Goal: Task Accomplishment & Management: Manage account settings

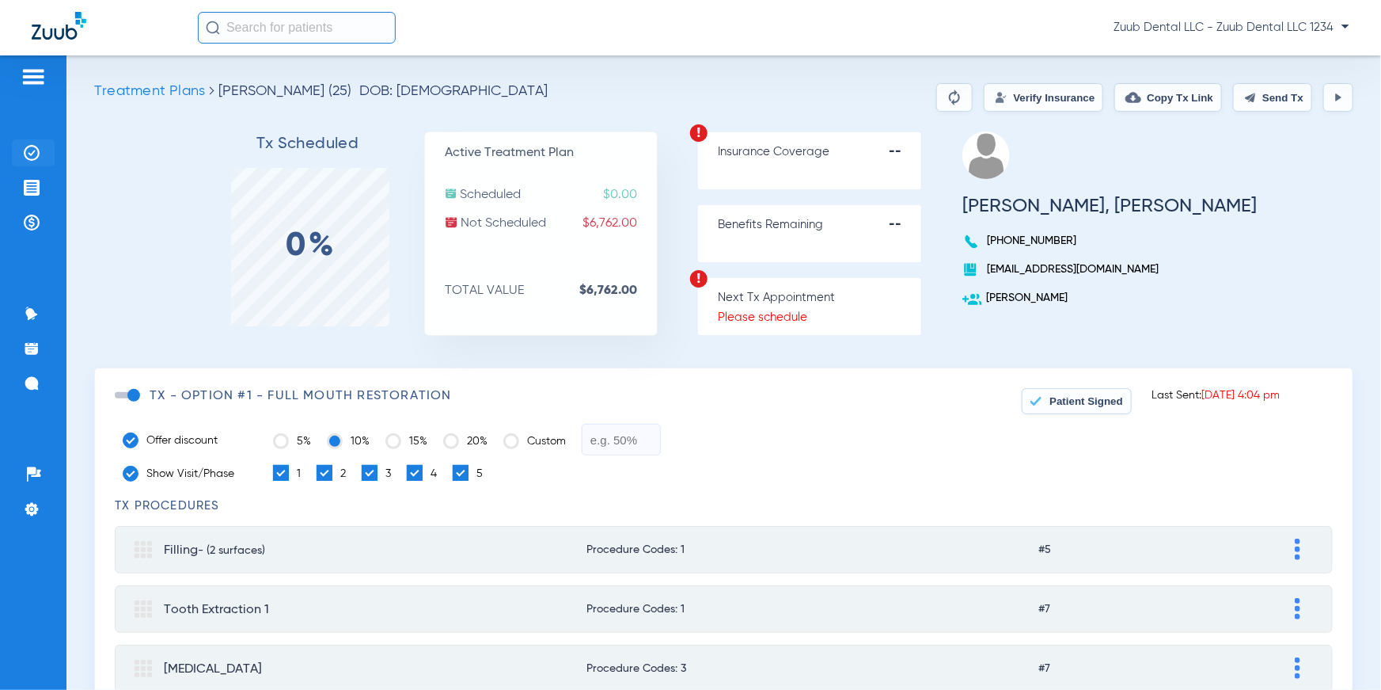
click at [33, 142] on li "Insurance Verification" at bounding box center [33, 152] width 43 height 27
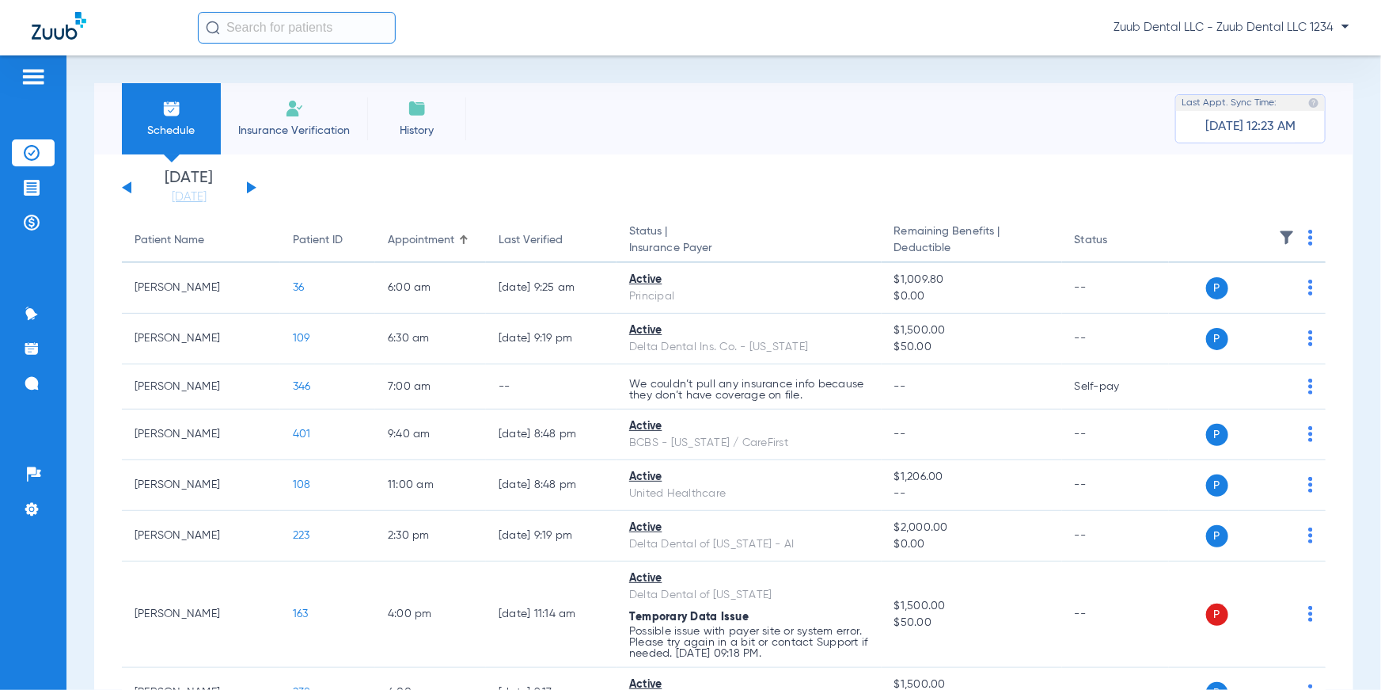
drag, startPoint x: 129, startPoint y: 236, endPoint x: 361, endPoint y: 181, distance: 238.3
click at [361, 181] on app-insurance-verification-schedule-view "[DATE] [DATE] [DATE] [DATE] [DATE] [DATE] [DATE] [DATE] [DATE] [DATE] [DATE] [D…" at bounding box center [724, 694] width 1204 height 1049
drag, startPoint x: 388, startPoint y: 238, endPoint x: 477, endPoint y: 176, distance: 109.1
click at [477, 176] on app-insurance-verification-schedule-view "[DATE] [DATE] [DATE] [DATE] [DATE] [DATE] [DATE] [DATE] [DATE] [DATE] [DATE] [D…" at bounding box center [724, 694] width 1204 height 1049
drag, startPoint x: 499, startPoint y: 241, endPoint x: 574, endPoint y: 192, distance: 90.2
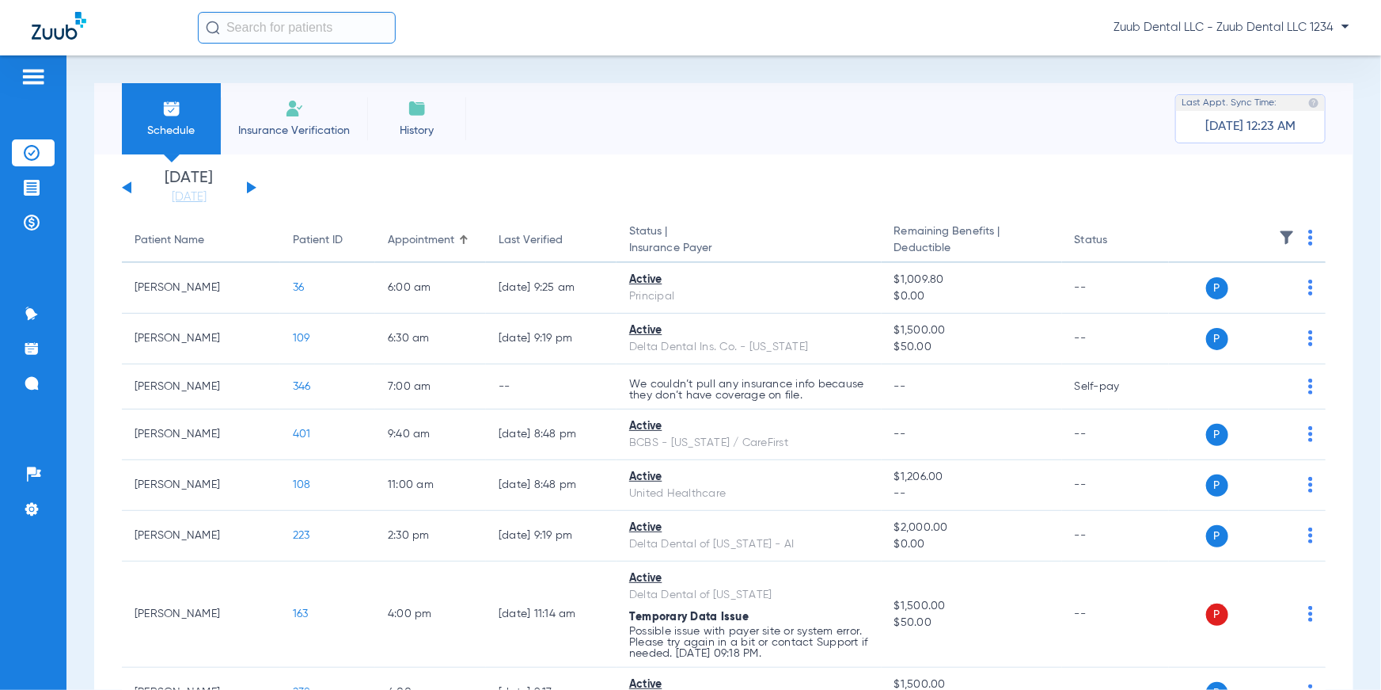
click at [574, 192] on app-insurance-verification-schedule-view "[DATE] [DATE] [DATE] [DATE] [DATE] [DATE] [DATE] [DATE] [DATE] [DATE] [DATE] [D…" at bounding box center [724, 694] width 1204 height 1049
click at [574, 192] on app-single-date-navigator "[DATE] [DATE] [DATE] [DATE] [DATE] [DATE] [DATE] [DATE] [DATE] [DATE] [DATE] [D…" at bounding box center [724, 187] width 1204 height 35
drag, startPoint x: 629, startPoint y: 235, endPoint x: 724, endPoint y: 247, distance: 95.7
click at [724, 247] on th "Status | Insurance Payer" at bounding box center [749, 240] width 265 height 44
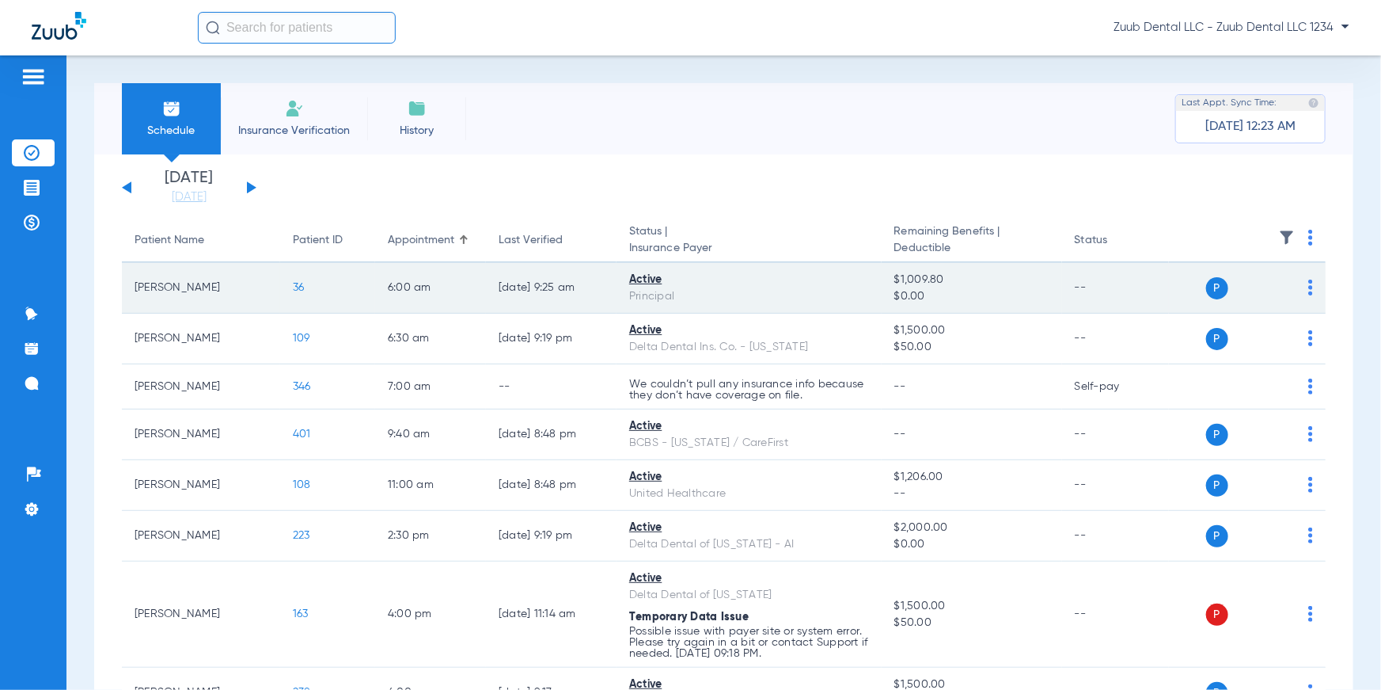
drag, startPoint x: 622, startPoint y: 278, endPoint x: 695, endPoint y: 301, distance: 76.4
click at [695, 301] on td "Active Principal" at bounding box center [749, 288] width 265 height 51
drag, startPoint x: 880, startPoint y: 279, endPoint x: 955, endPoint y: 293, distance: 75.8
click at [880, 293] on td "$1,009.80 $0.00" at bounding box center [972, 288] width 180 height 51
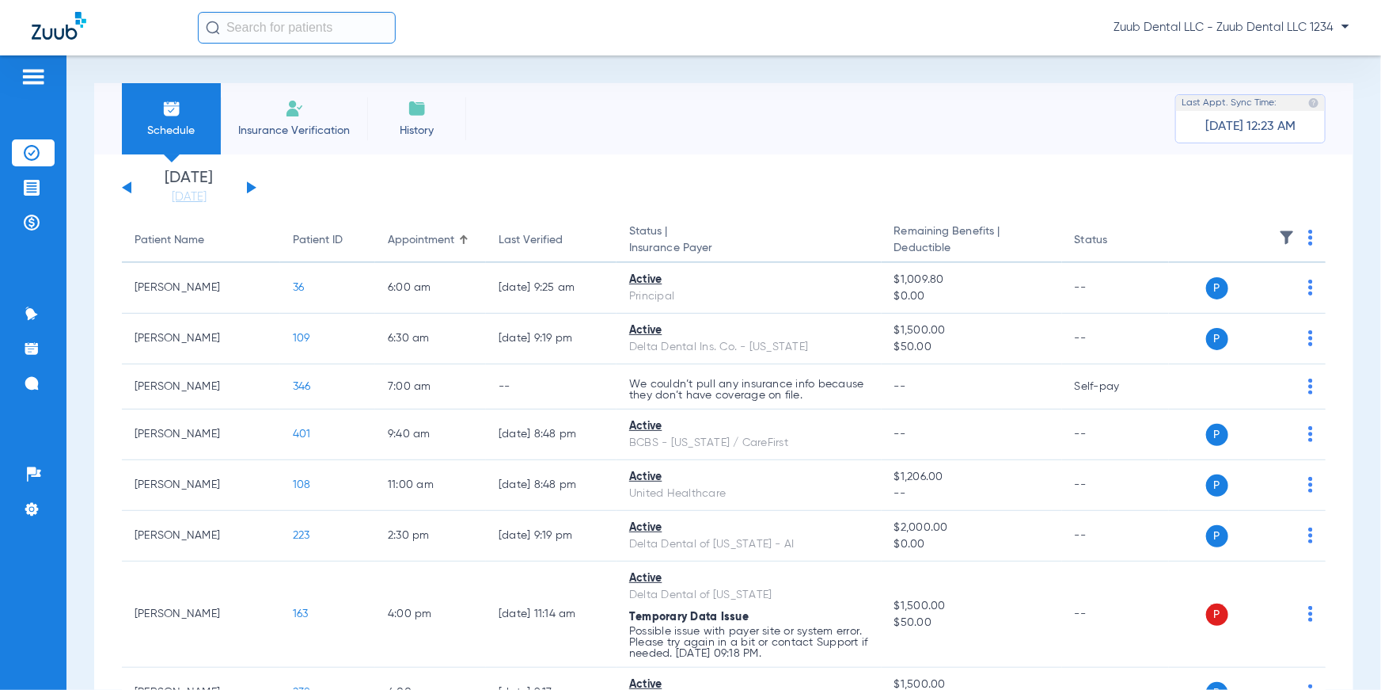
click at [880, 205] on div "[DATE] [DATE] [DATE] [DATE] [DATE] [DATE] [DATE] [DATE] [DATE] [DATE] [DATE] [D…" at bounding box center [723, 694] width 1259 height 1081
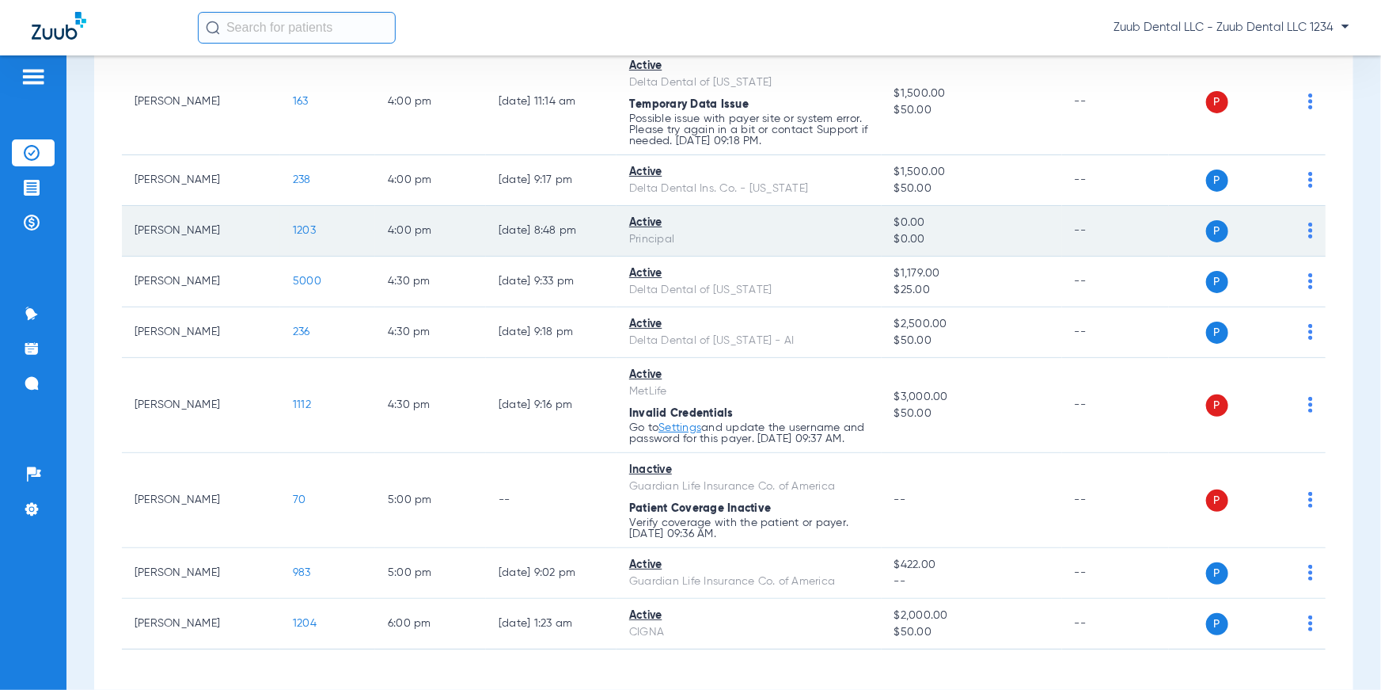
scroll to position [583, 0]
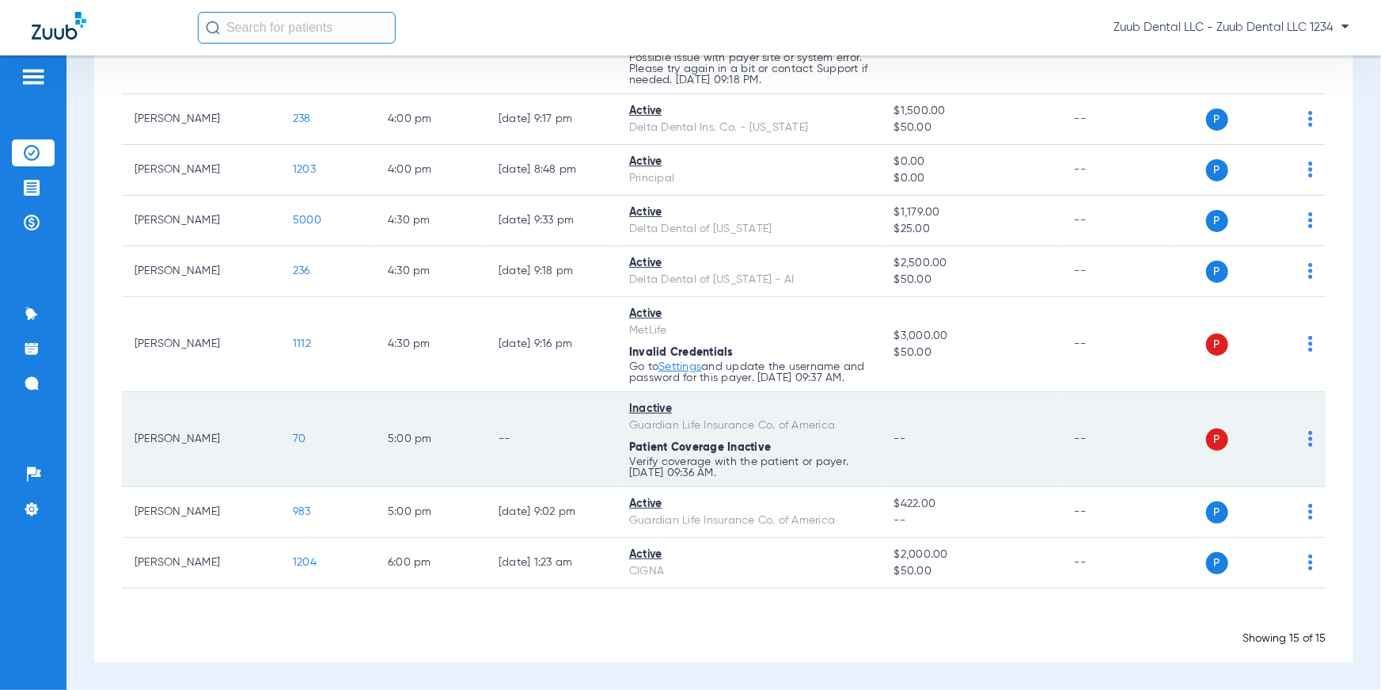
drag, startPoint x: 621, startPoint y: 408, endPoint x: 676, endPoint y: 409, distance: 55.4
click at [676, 409] on td "Inactive Guardian Life Insurance Co. of America Patient Coverage Inactive Verif…" at bounding box center [749, 439] width 265 height 95
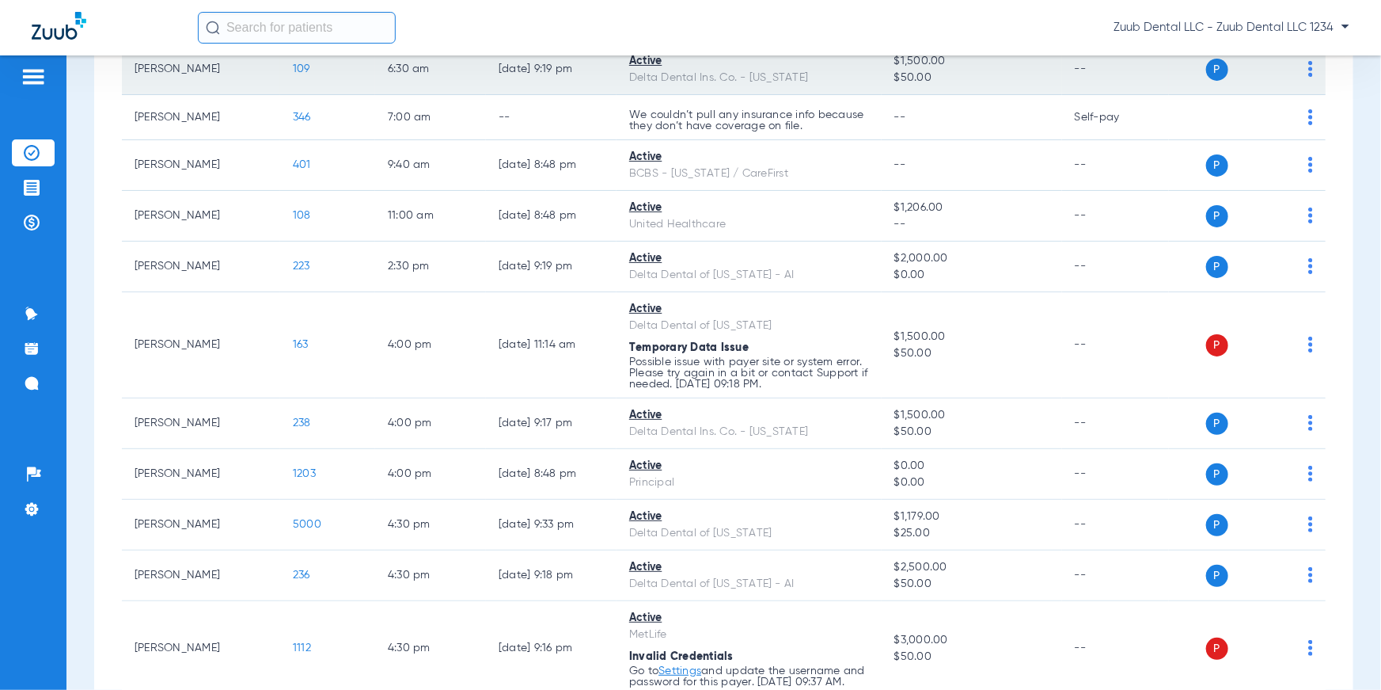
scroll to position [0, 0]
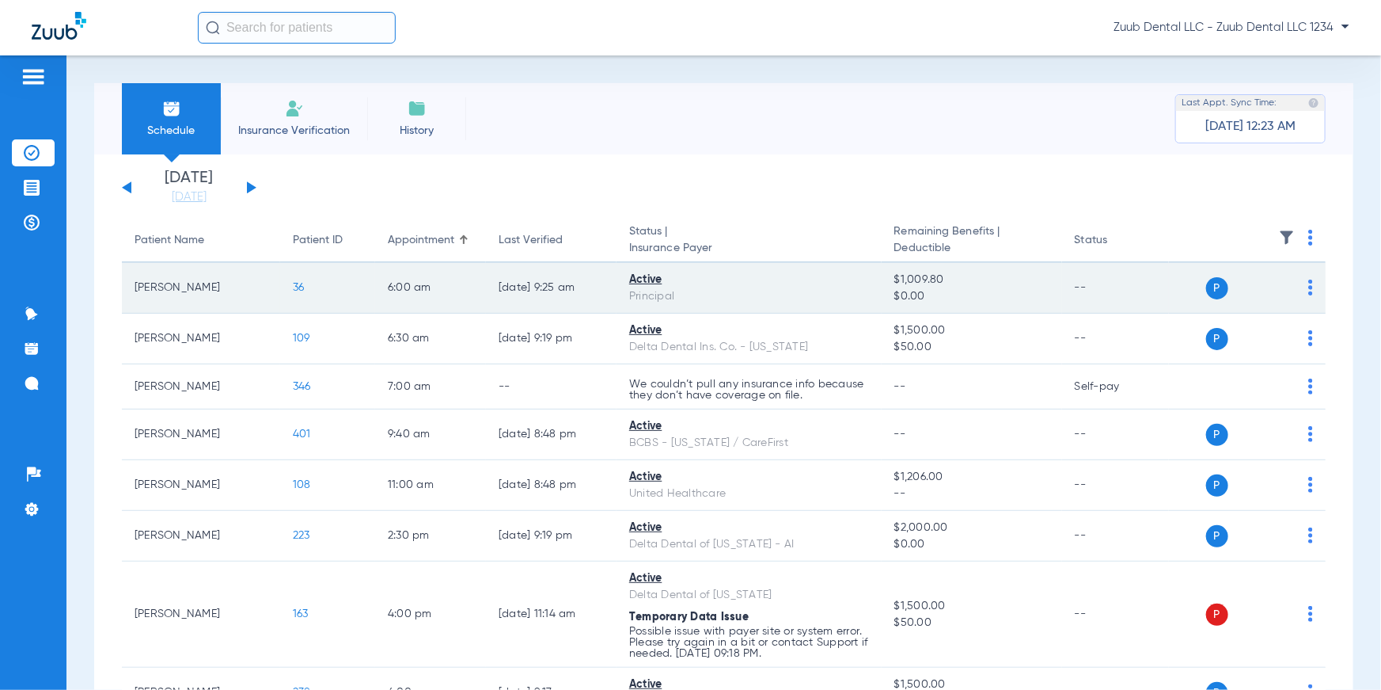
click at [295, 285] on span "36" at bounding box center [299, 287] width 12 height 11
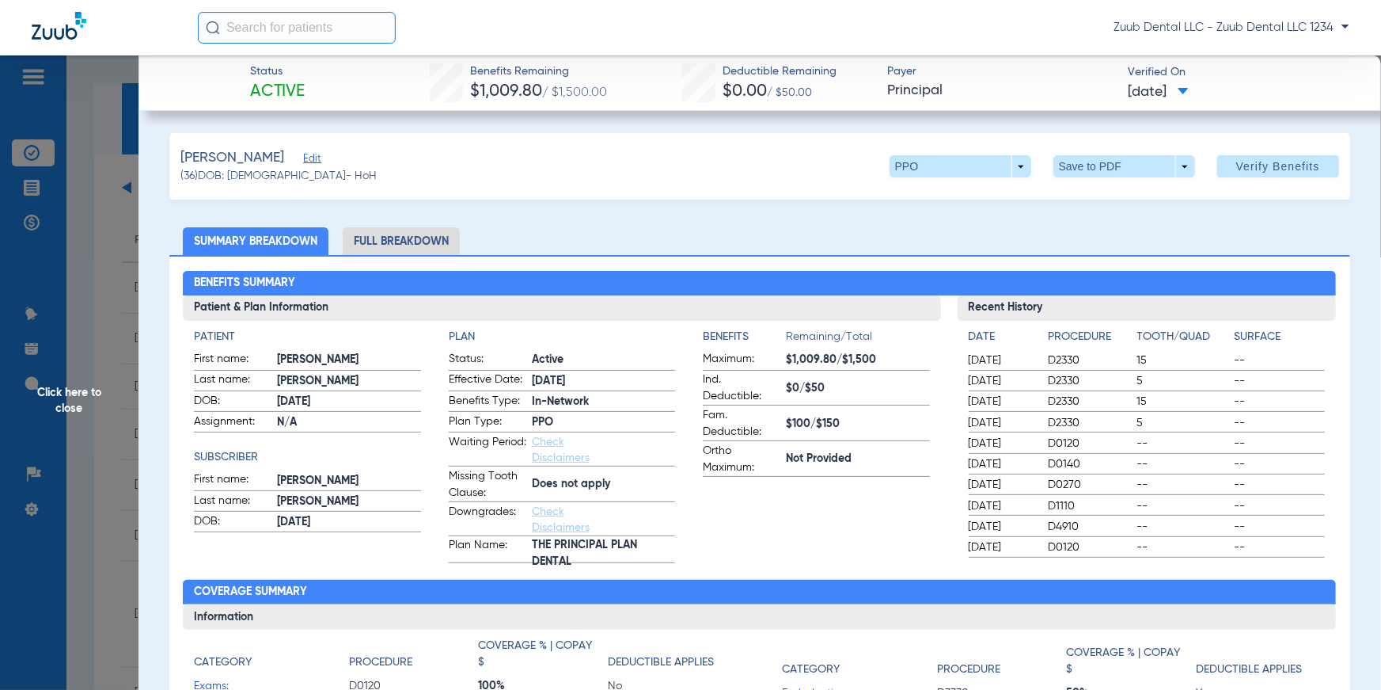
click at [96, 400] on span "Click here to close" at bounding box center [69, 400] width 139 height 690
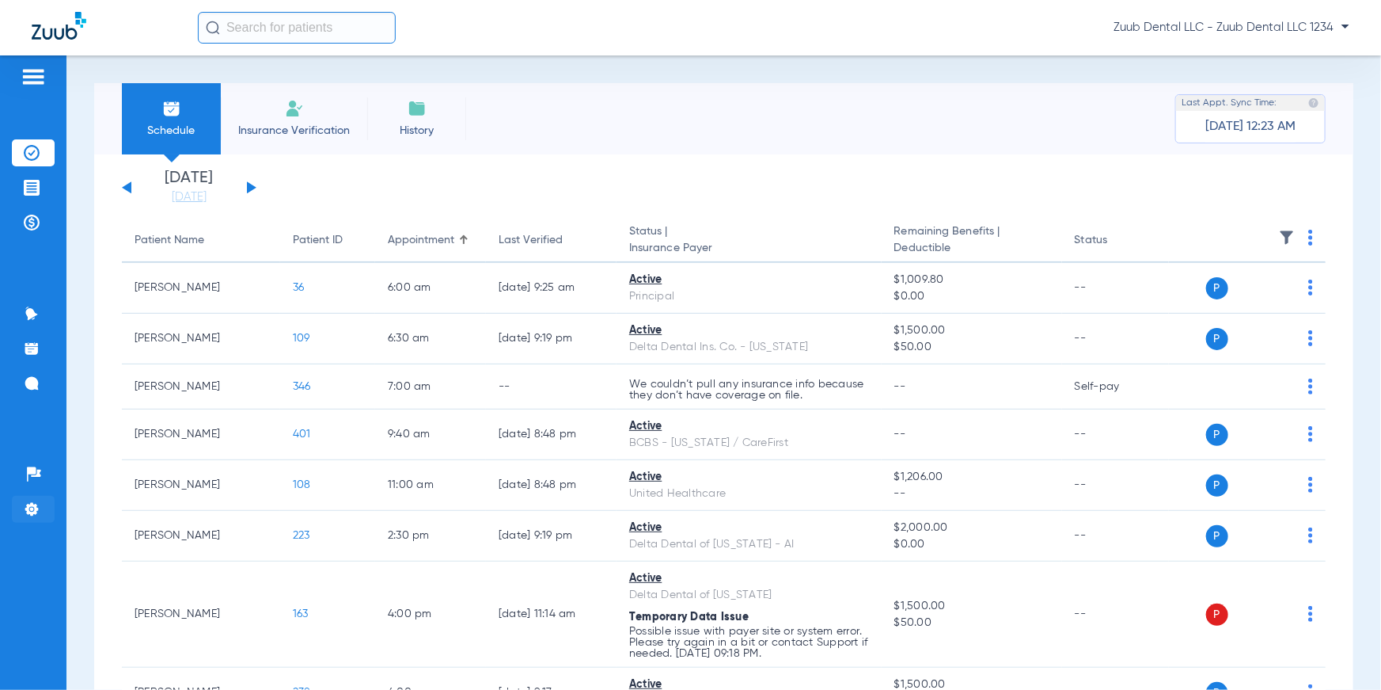
click at [39, 452] on img at bounding box center [32, 509] width 16 height 16
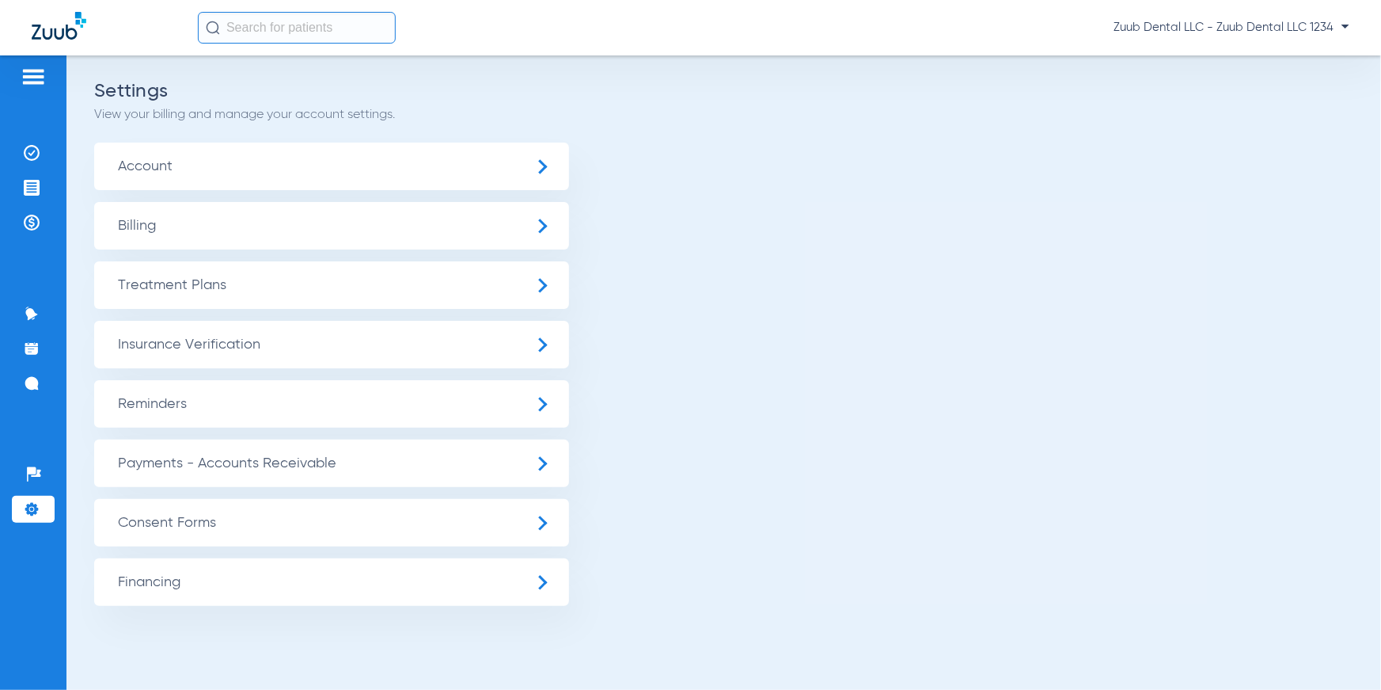
click at [204, 353] on span "Insurance Verification" at bounding box center [331, 344] width 475 height 47
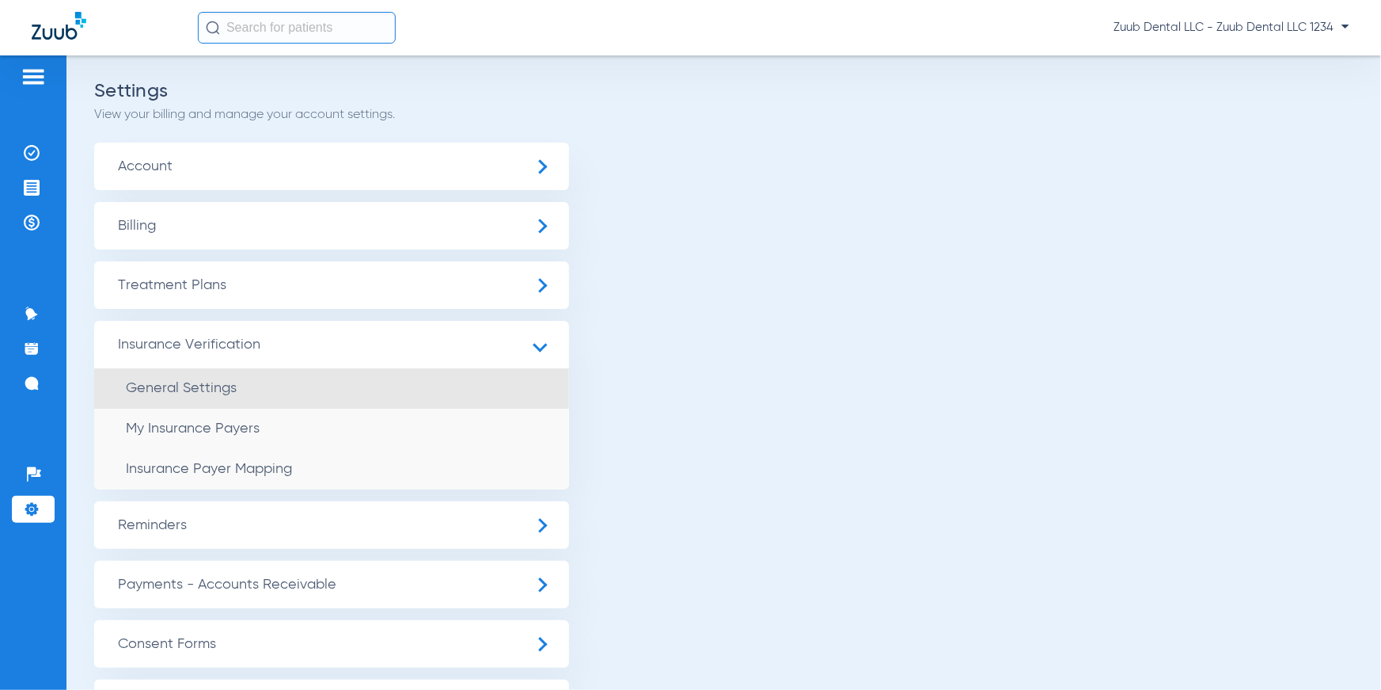
click at [204, 377] on li "General Settings" at bounding box center [331, 388] width 475 height 40
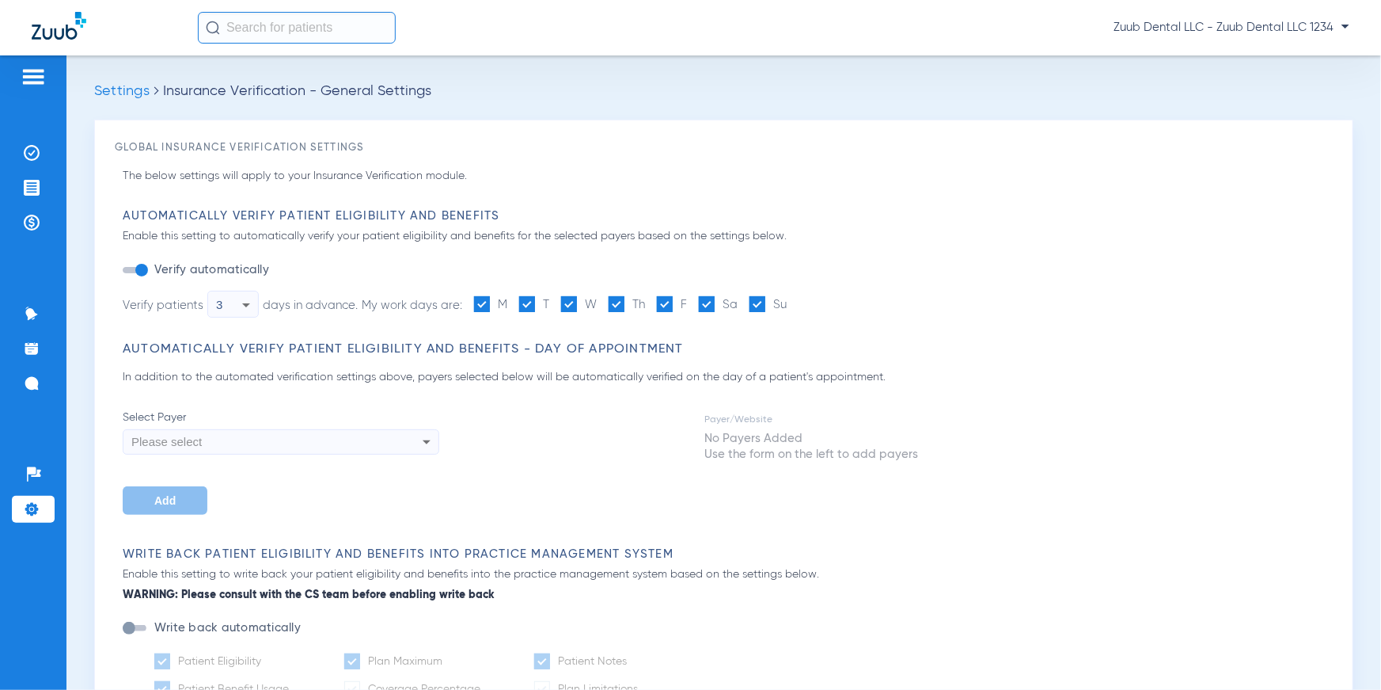
type input "1"
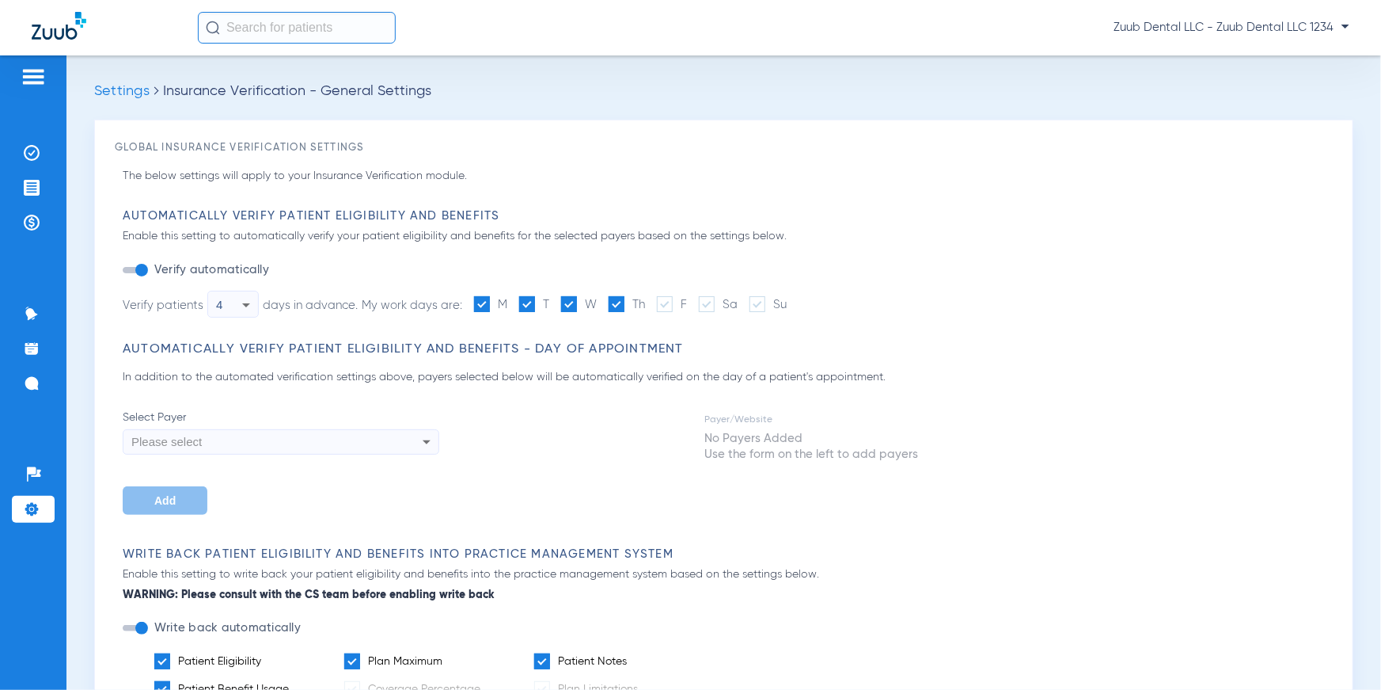
click at [248, 310] on icon at bounding box center [246, 304] width 19 height 19
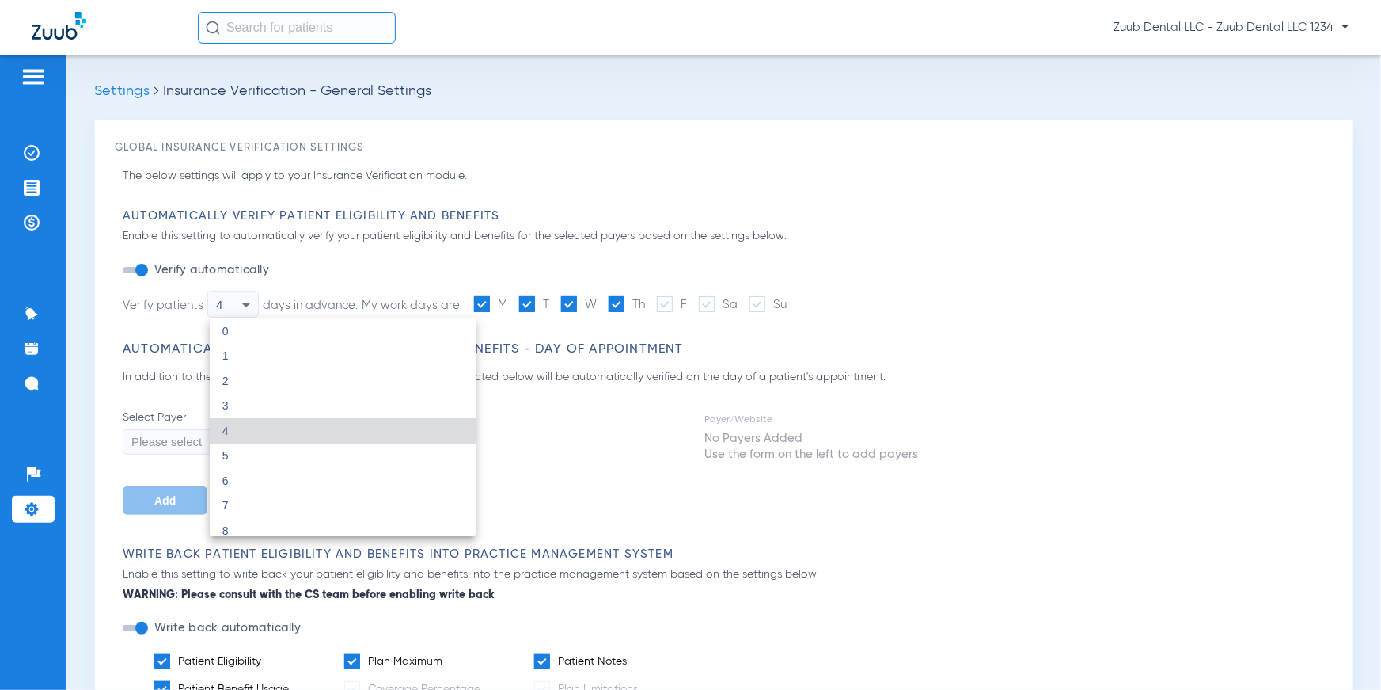
click at [290, 278] on div at bounding box center [690, 345] width 1381 height 690
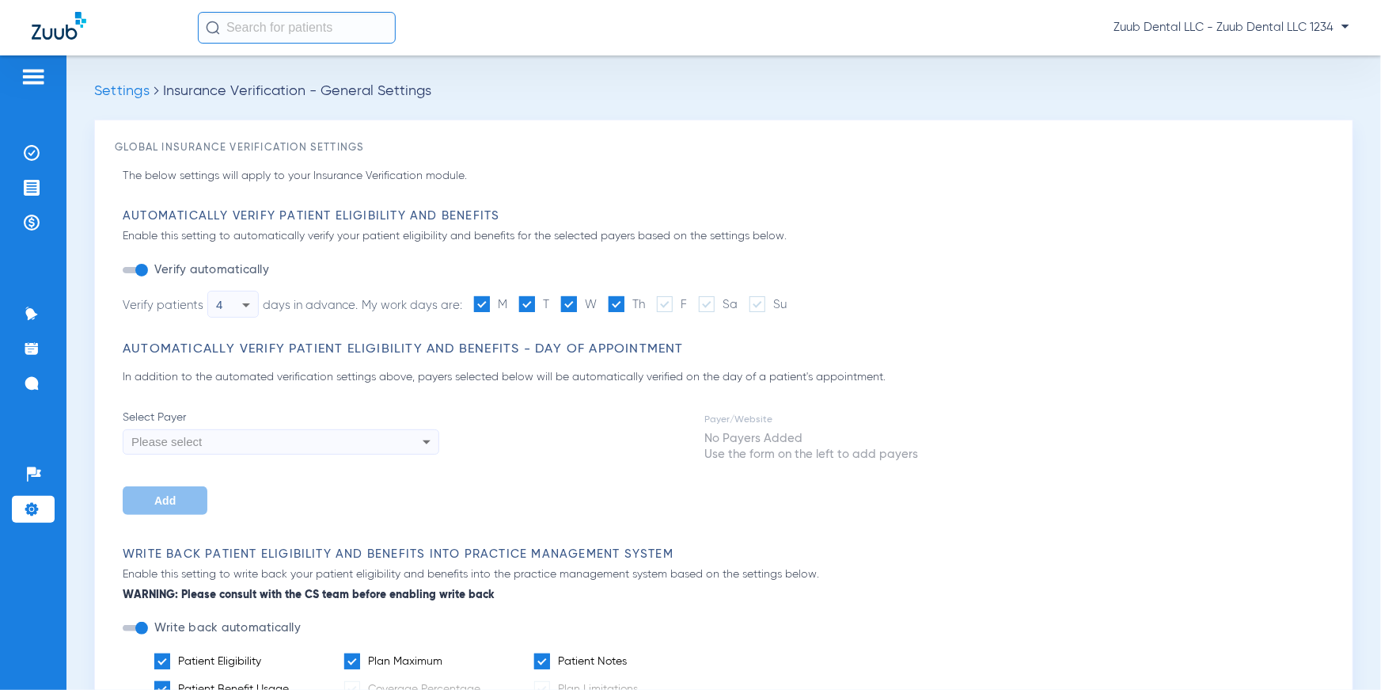
click at [225, 450] on div "Please select" at bounding box center [250, 441] width 239 height 27
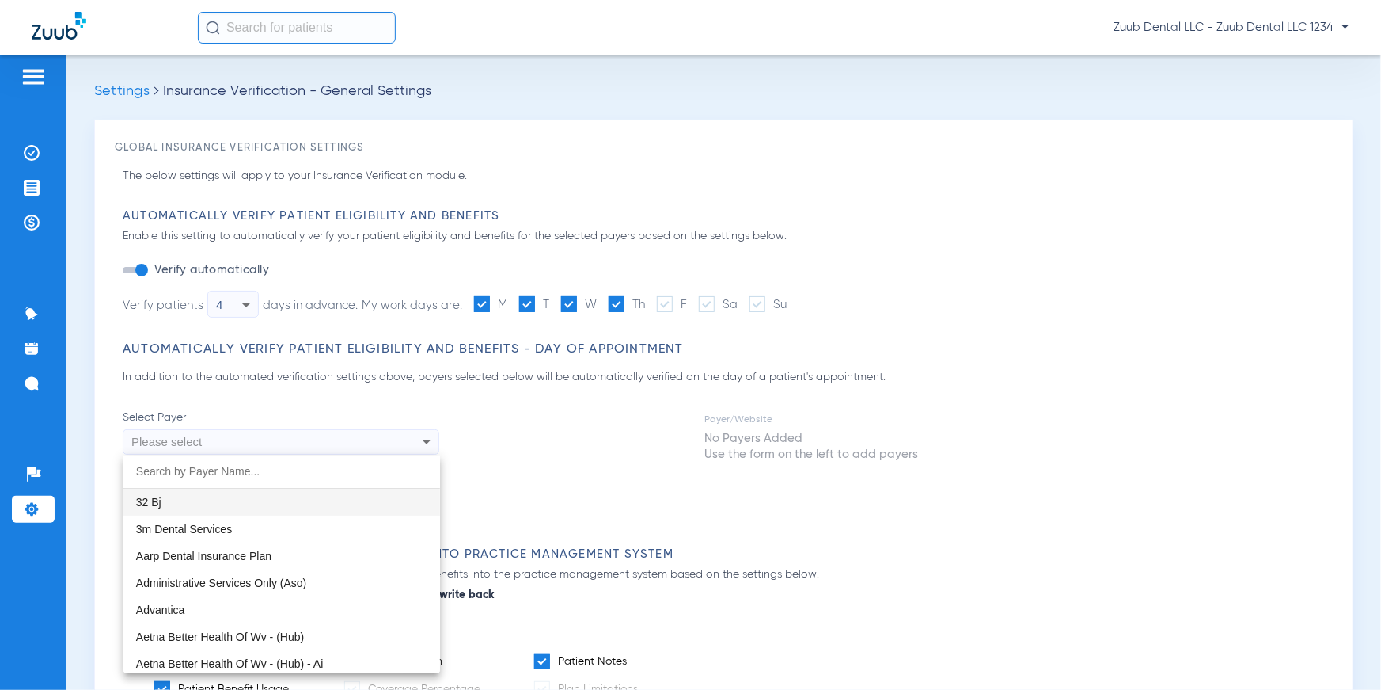
click at [556, 410] on div at bounding box center [690, 345] width 1381 height 690
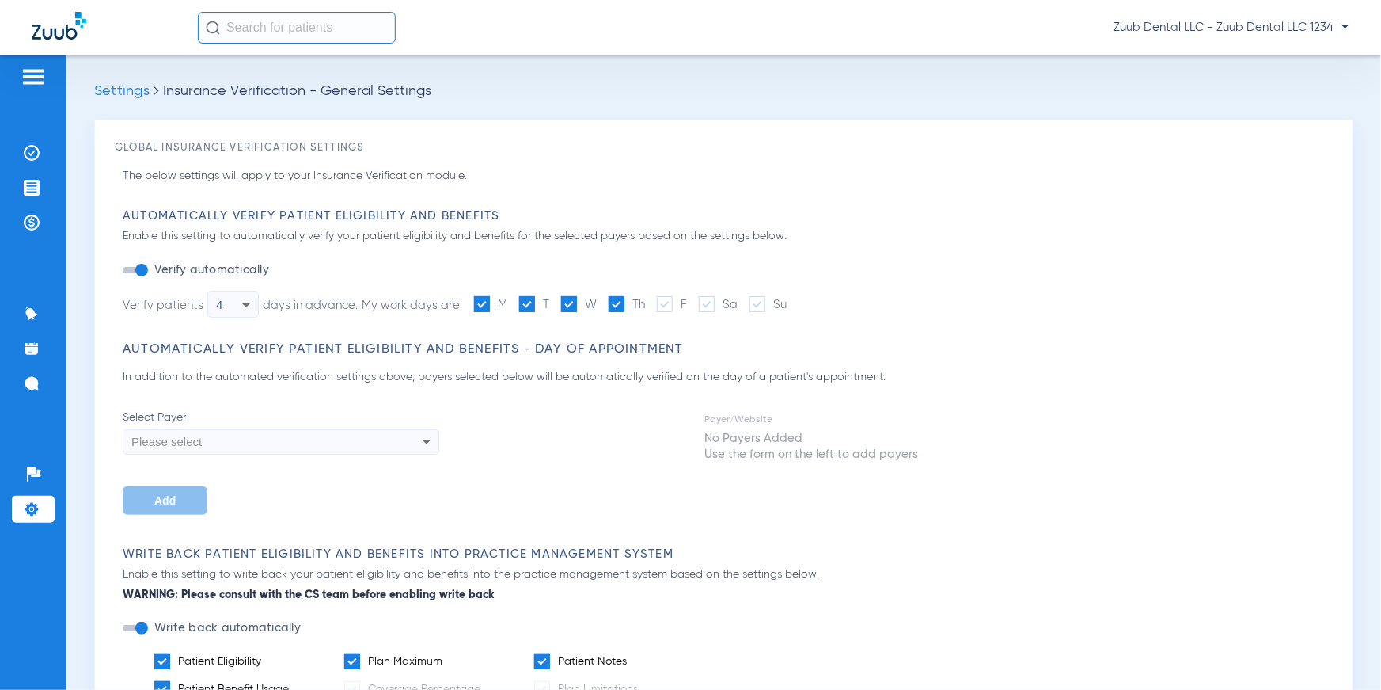
drag, startPoint x: 367, startPoint y: 303, endPoint x: 461, endPoint y: 313, distance: 94.7
click at [461, 313] on div "My work days are: M T W Th F Sa Su" at bounding box center [574, 303] width 425 height 19
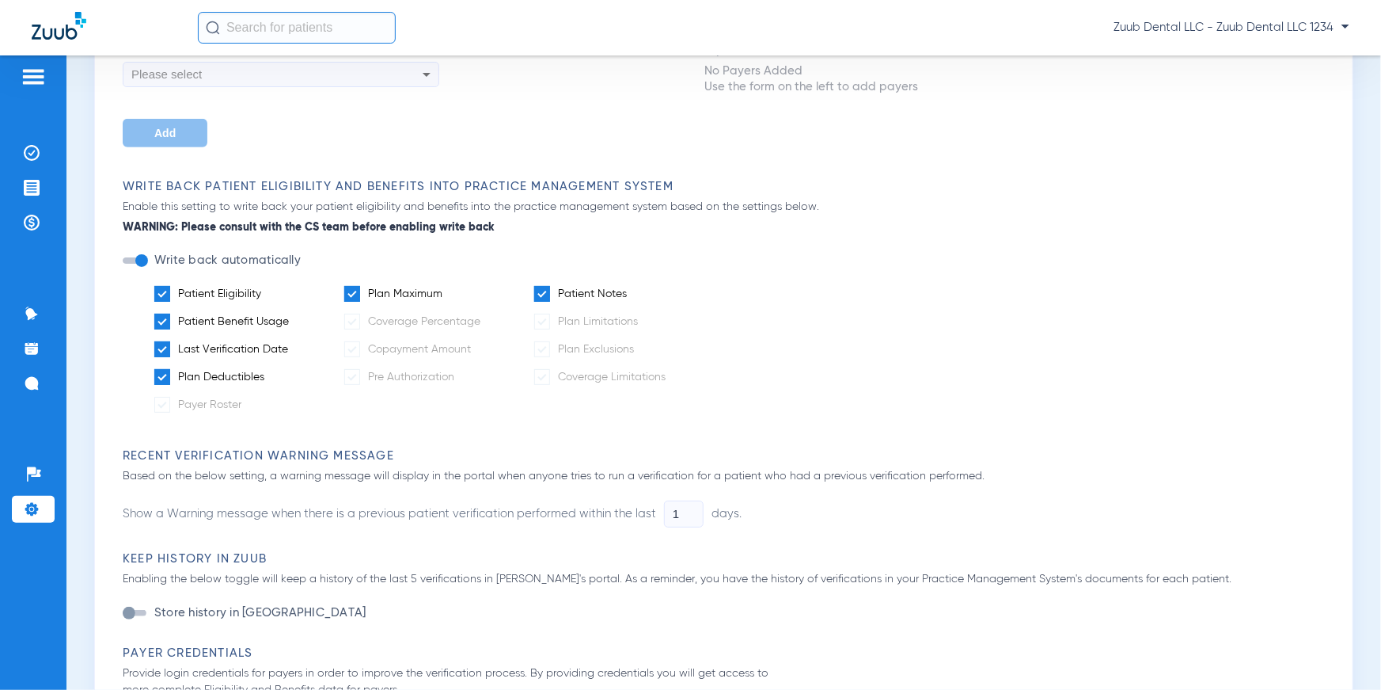
scroll to position [358, 0]
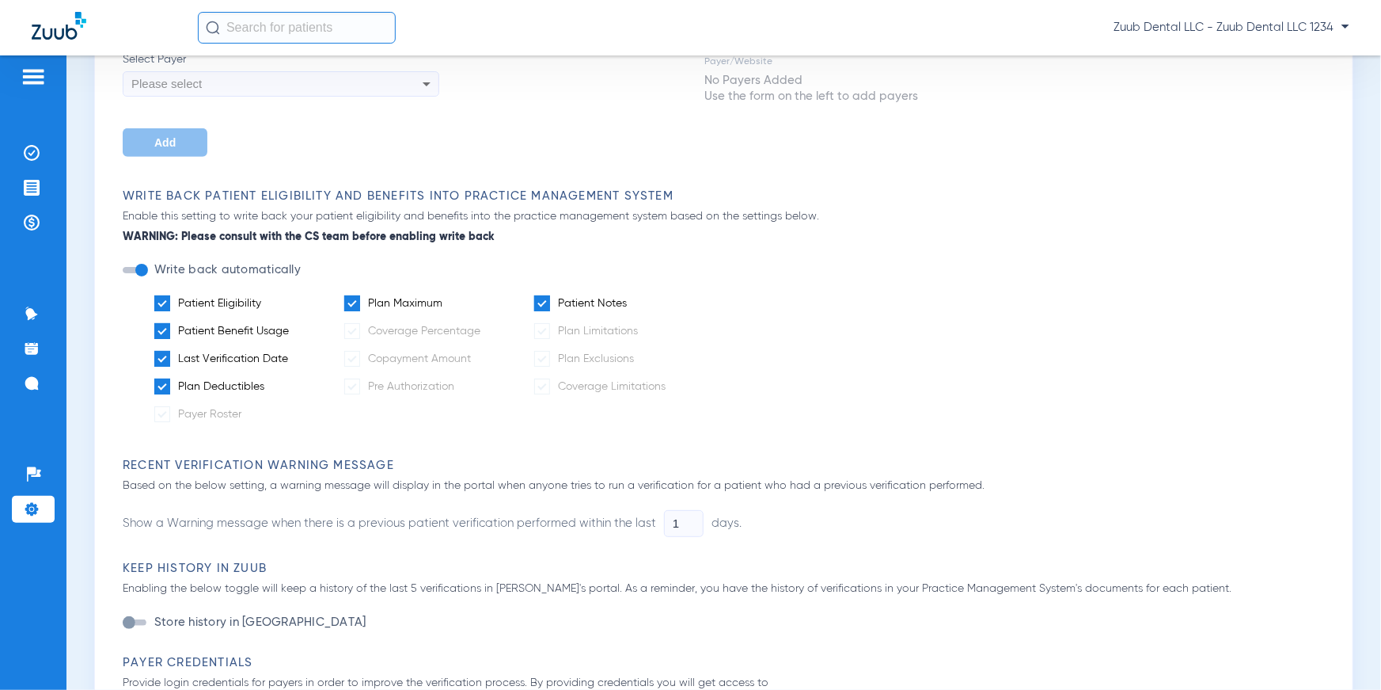
drag, startPoint x: 125, startPoint y: 196, endPoint x: 717, endPoint y: 192, distance: 592.2
click at [717, 192] on h3 "Write Back Patient Eligibility and Benefits Into Practice Management System" at bounding box center [728, 196] width 1210 height 16
click at [861, 422] on ul "Patient Eligibility Plan Maximum Patient Notes Patient Benefit Usage Coverage P…" at bounding box center [728, 364] width 1210 height 139
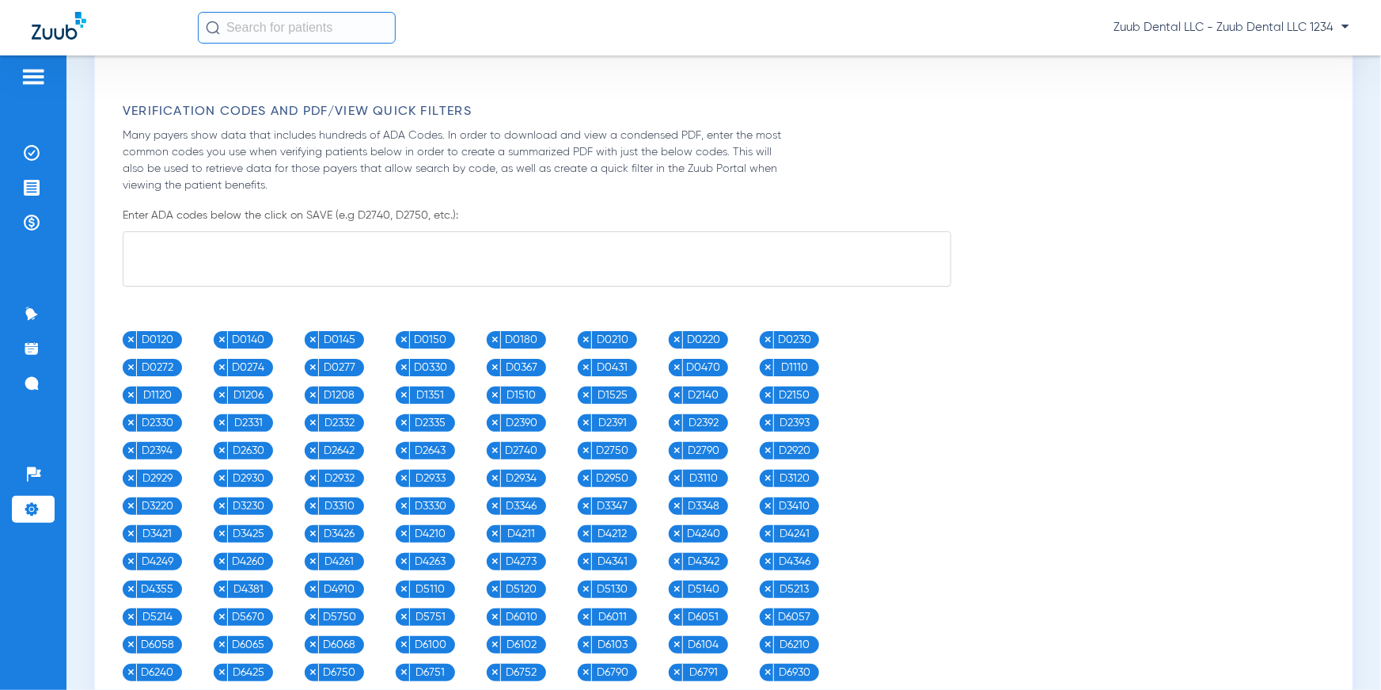
scroll to position [1575, 0]
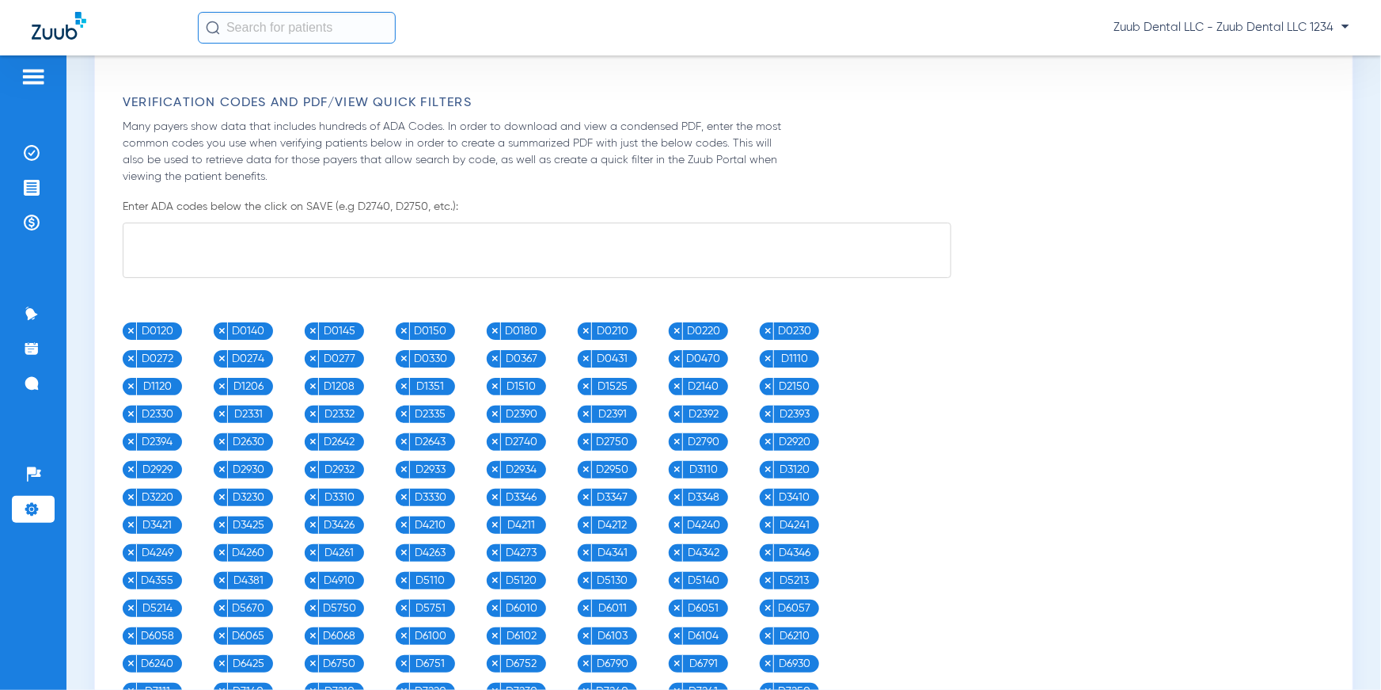
click at [335, 246] on textarea at bounding box center [537, 249] width 829 height 55
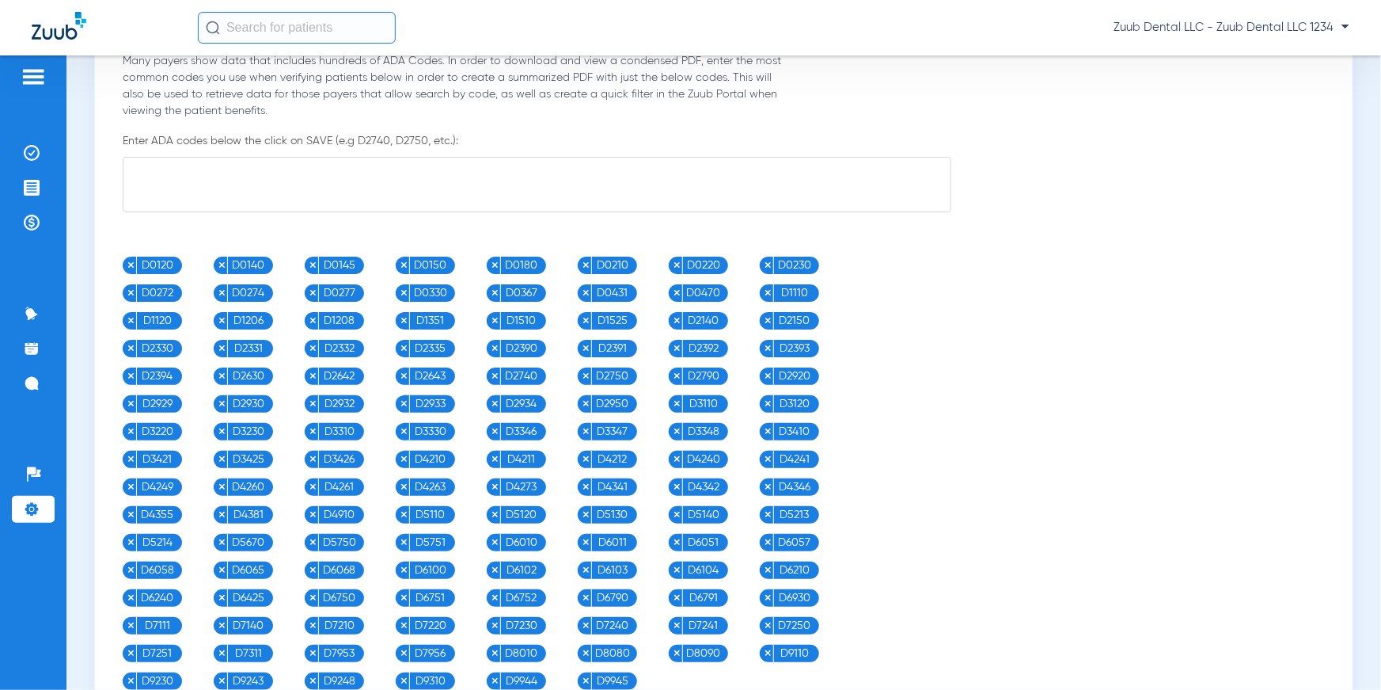
scroll to position [1660, 0]
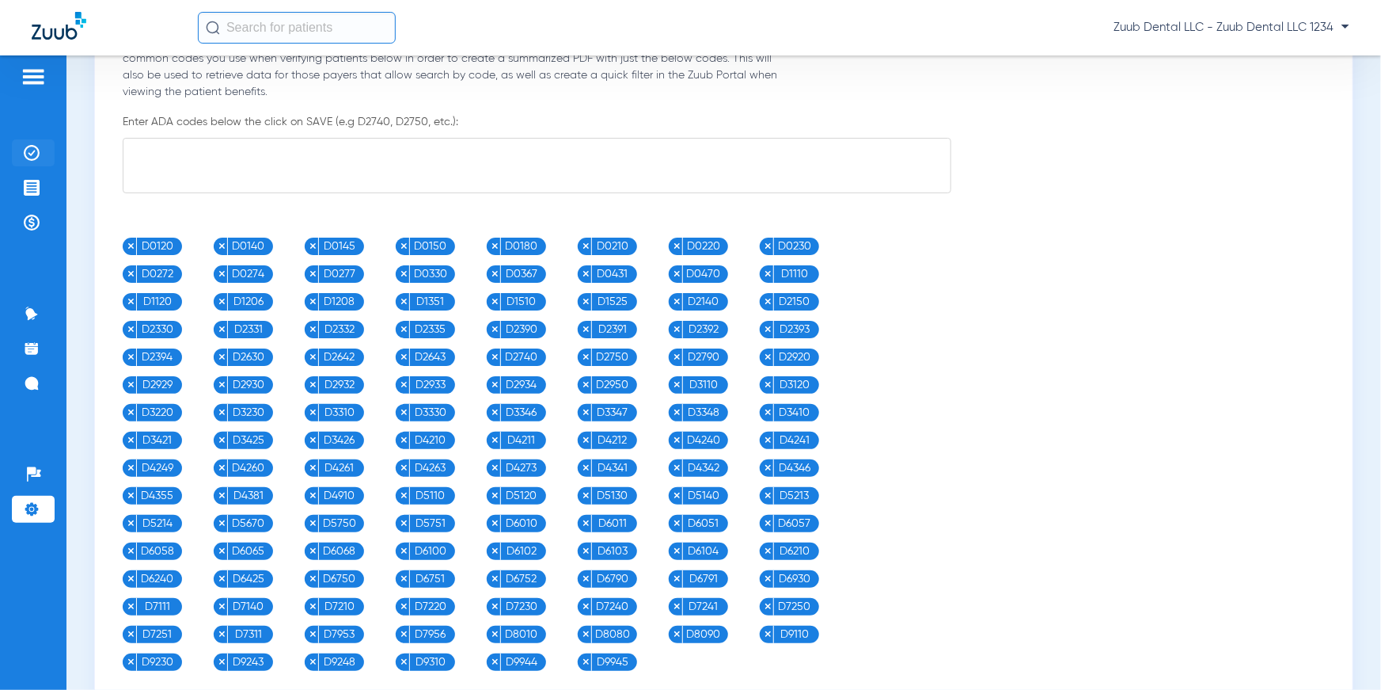
click at [36, 153] on img at bounding box center [32, 153] width 16 height 16
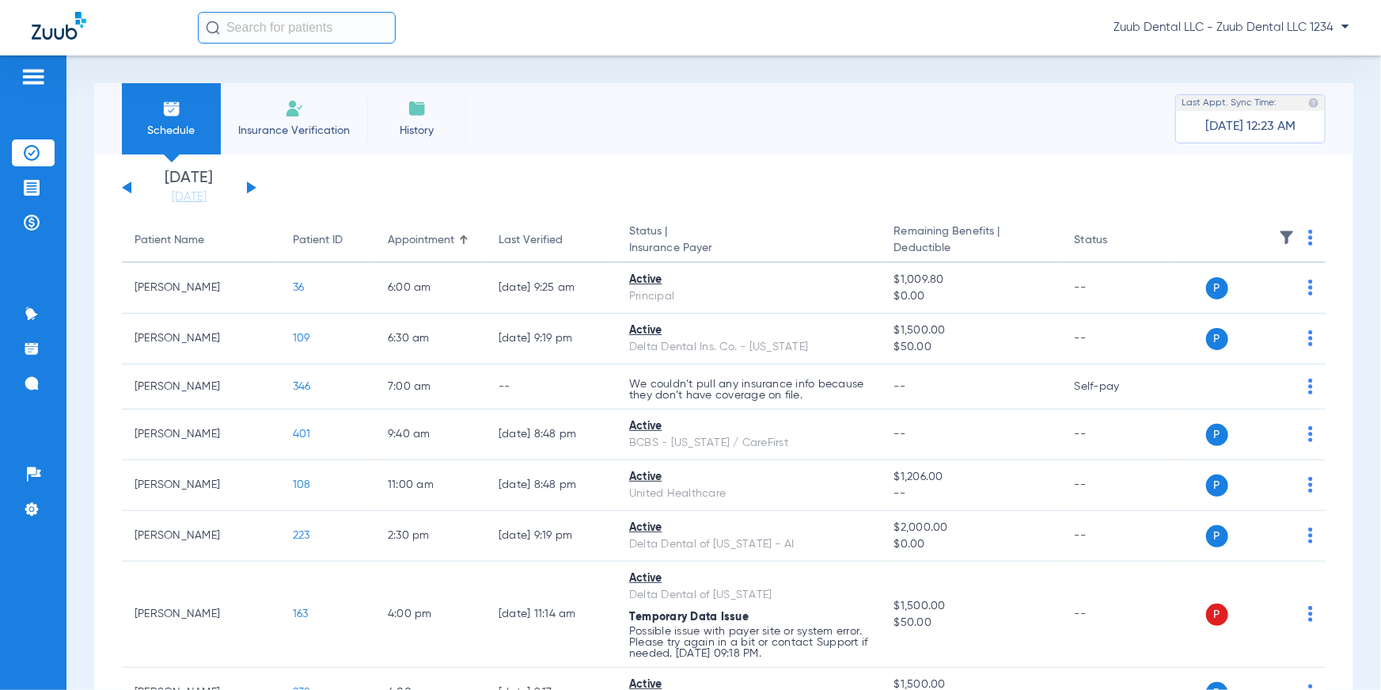
drag, startPoint x: 124, startPoint y: 239, endPoint x: 1237, endPoint y: 236, distance: 1112.2
click at [880, 236] on tr "Patient Name Patient ID Appointment Last Verified Status | Insurance Payer Rema…" at bounding box center [724, 240] width 1204 height 44
click at [880, 240] on img at bounding box center [1311, 238] width 5 height 16
click at [866, 173] on div at bounding box center [690, 345] width 1381 height 690
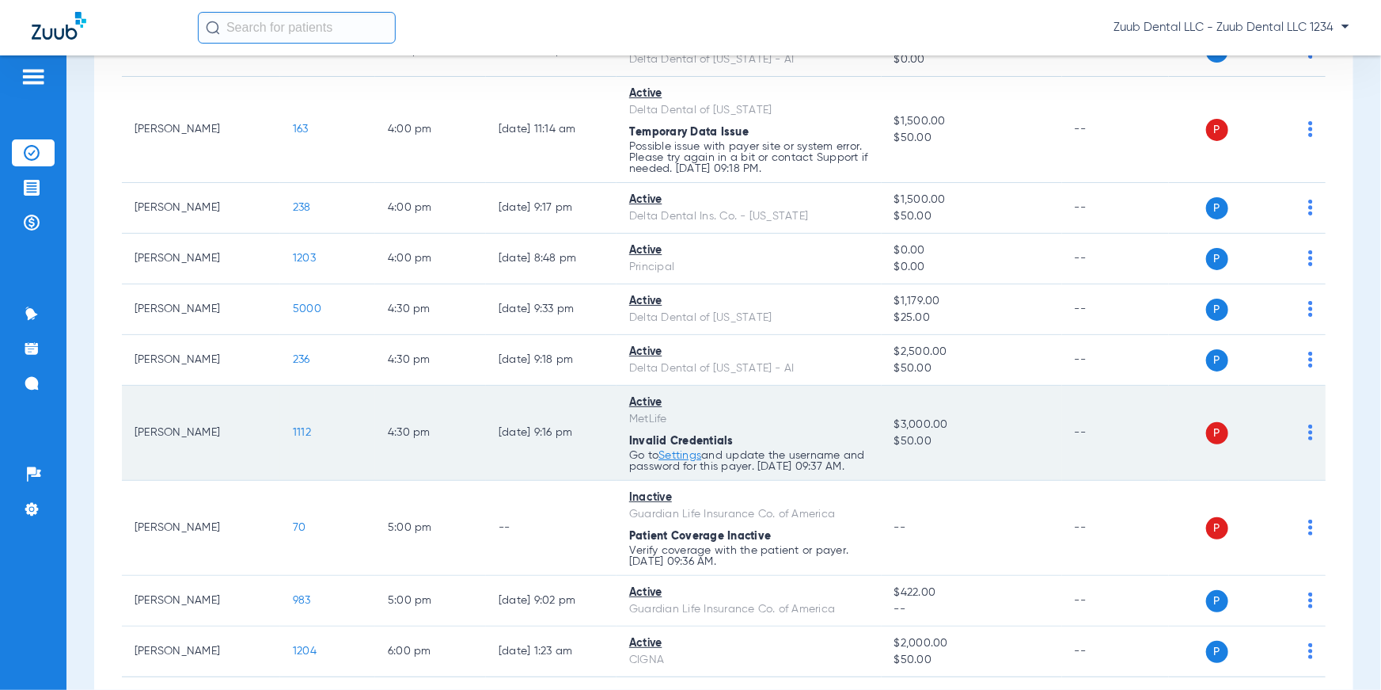
scroll to position [583, 0]
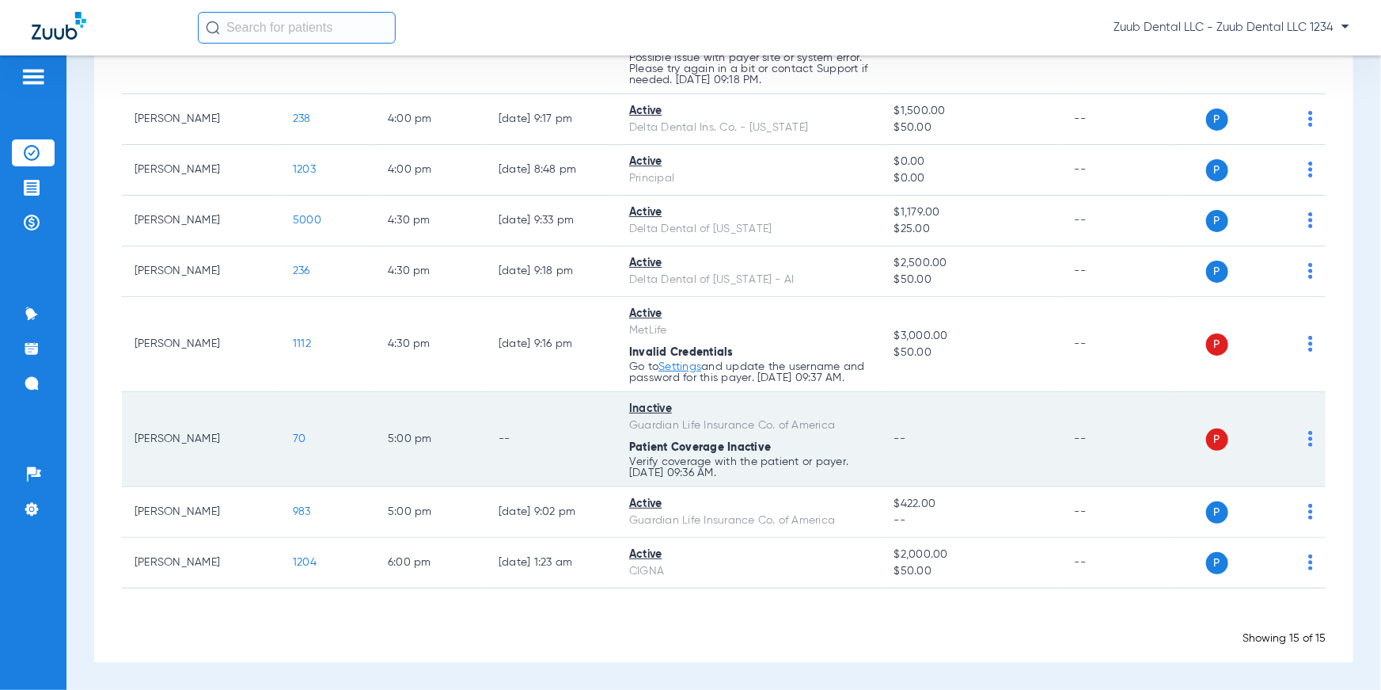
click at [880, 438] on img at bounding box center [1311, 439] width 5 height 16
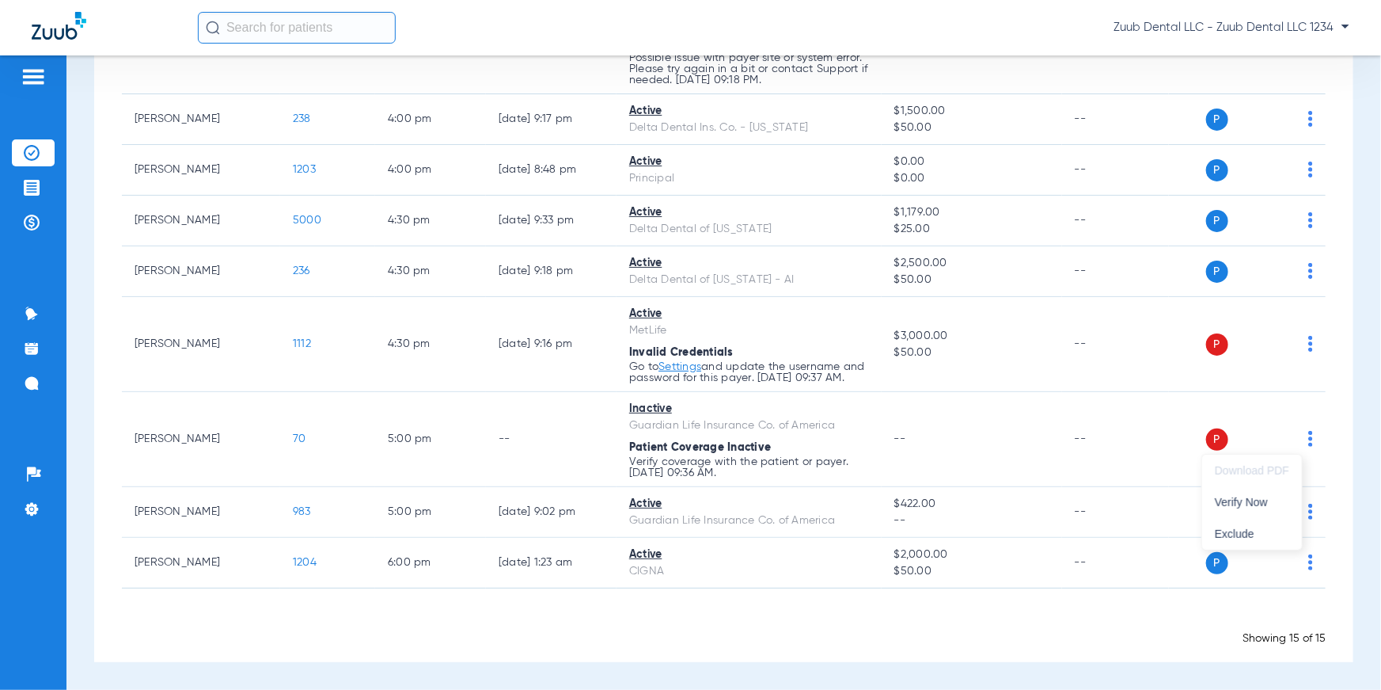
click at [880, 451] on div at bounding box center [690, 345] width 1381 height 690
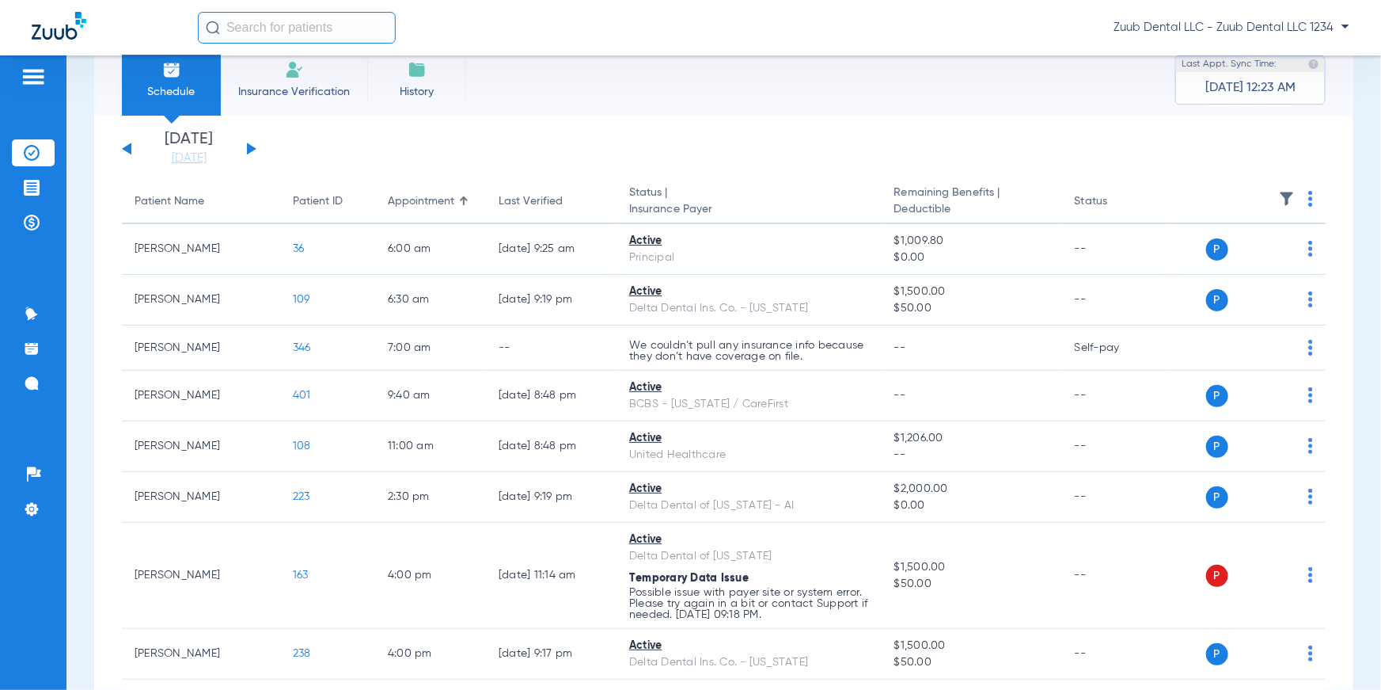
scroll to position [0, 0]
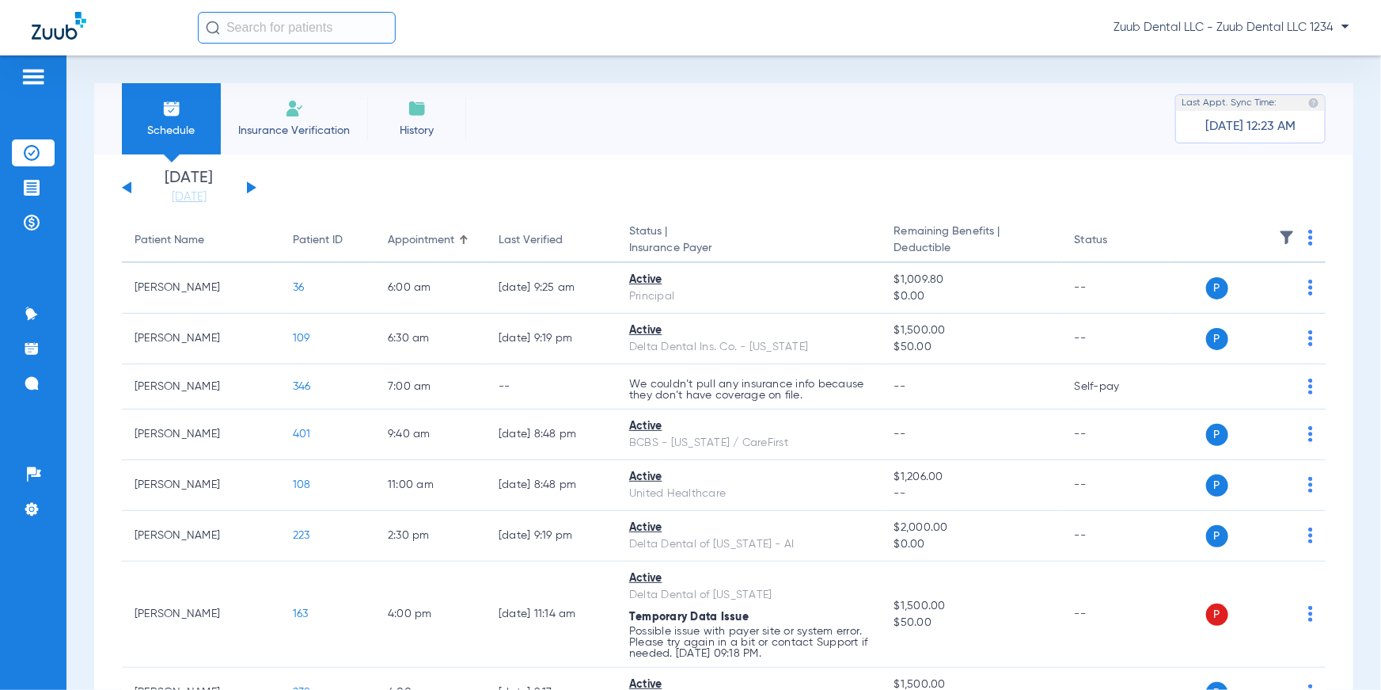
click at [300, 107] on img at bounding box center [294, 108] width 19 height 19
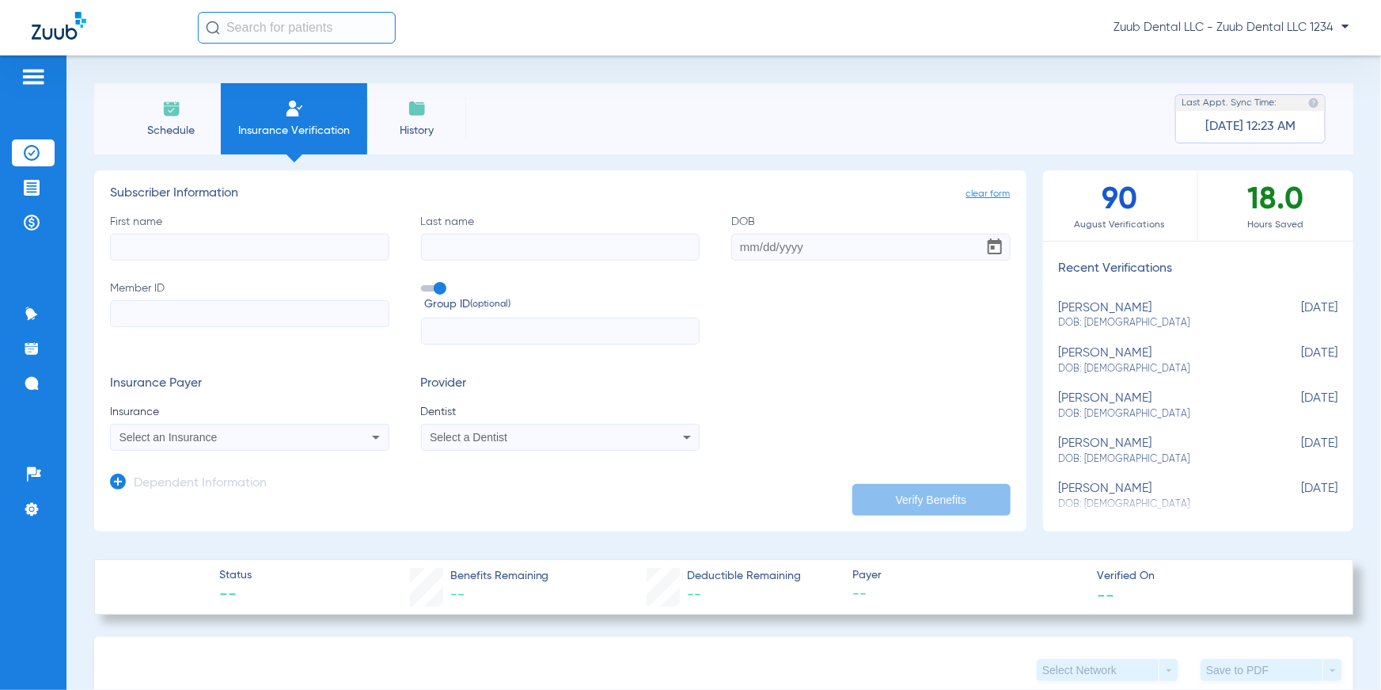
click at [199, 253] on input "First name" at bounding box center [249, 247] width 279 height 27
click at [481, 239] on input "Last name" at bounding box center [560, 247] width 279 height 27
click at [768, 245] on input "DOB" at bounding box center [870, 247] width 279 height 27
click at [306, 326] on input "Member ID" at bounding box center [249, 313] width 279 height 27
click at [435, 329] on input "text" at bounding box center [560, 330] width 279 height 27
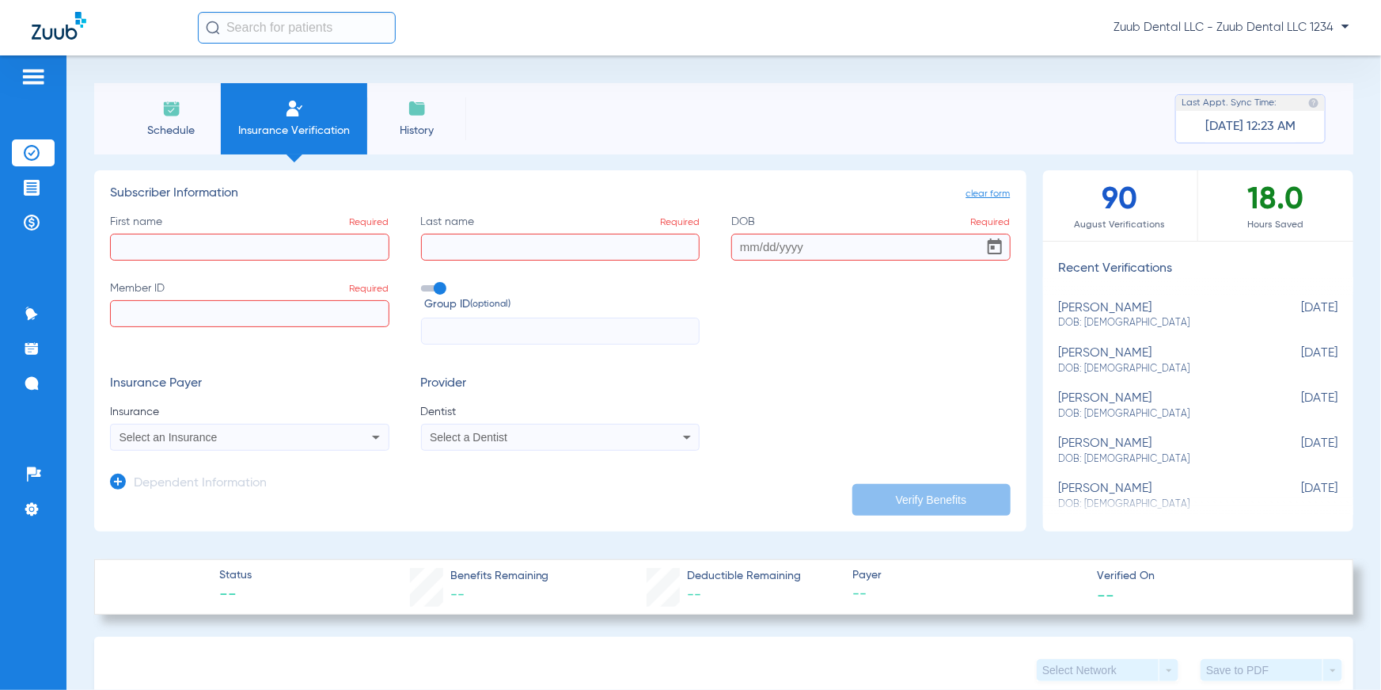
click at [345, 446] on mat-select "Select an Insurance" at bounding box center [249, 437] width 279 height 27
click at [346, 444] on div "Select an Insurance" at bounding box center [250, 436] width 278 height 19
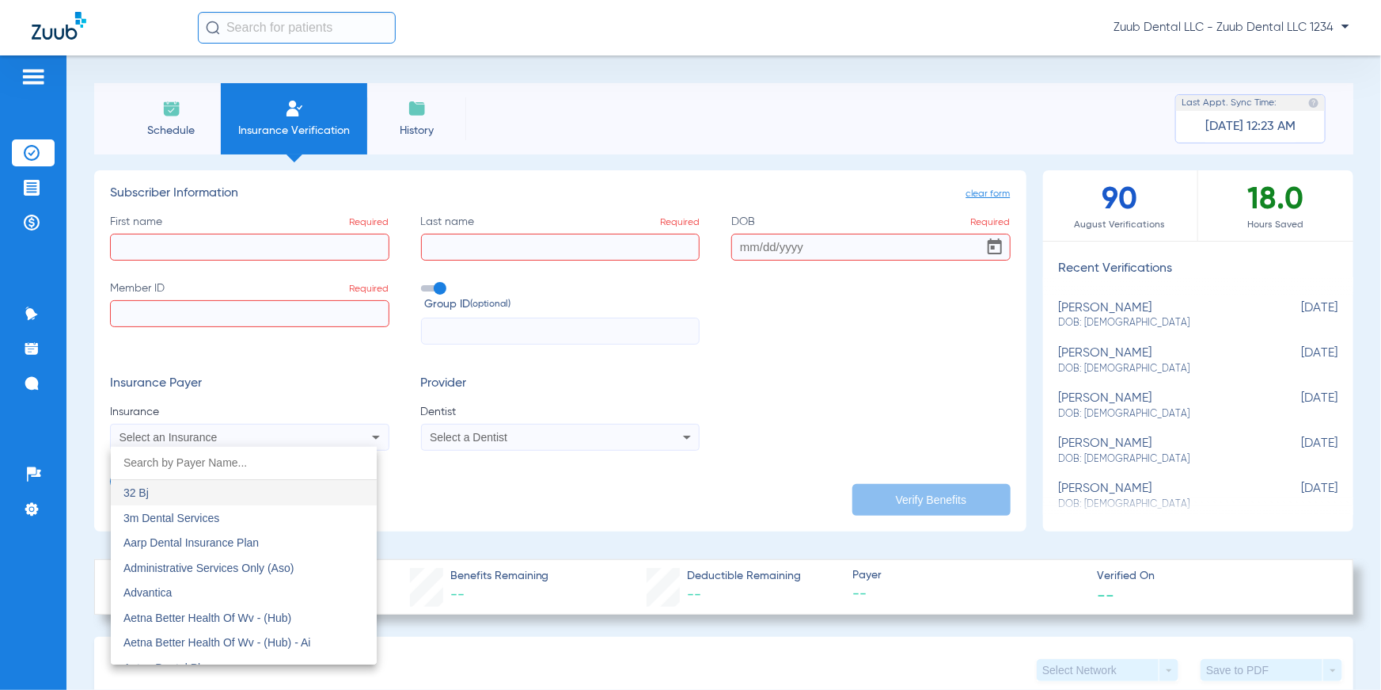
click at [412, 452] on div at bounding box center [690, 345] width 1381 height 690
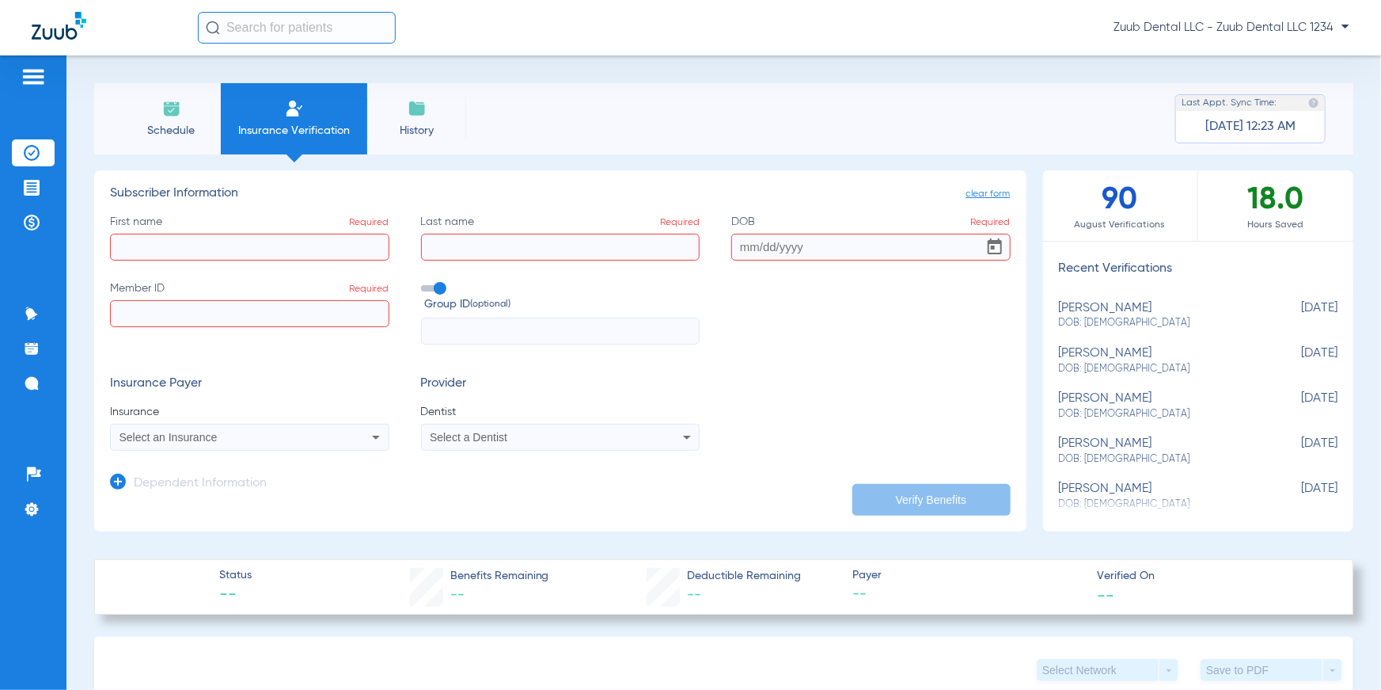
click at [434, 440] on span "Select a Dentist" at bounding box center [469, 437] width 78 height 13
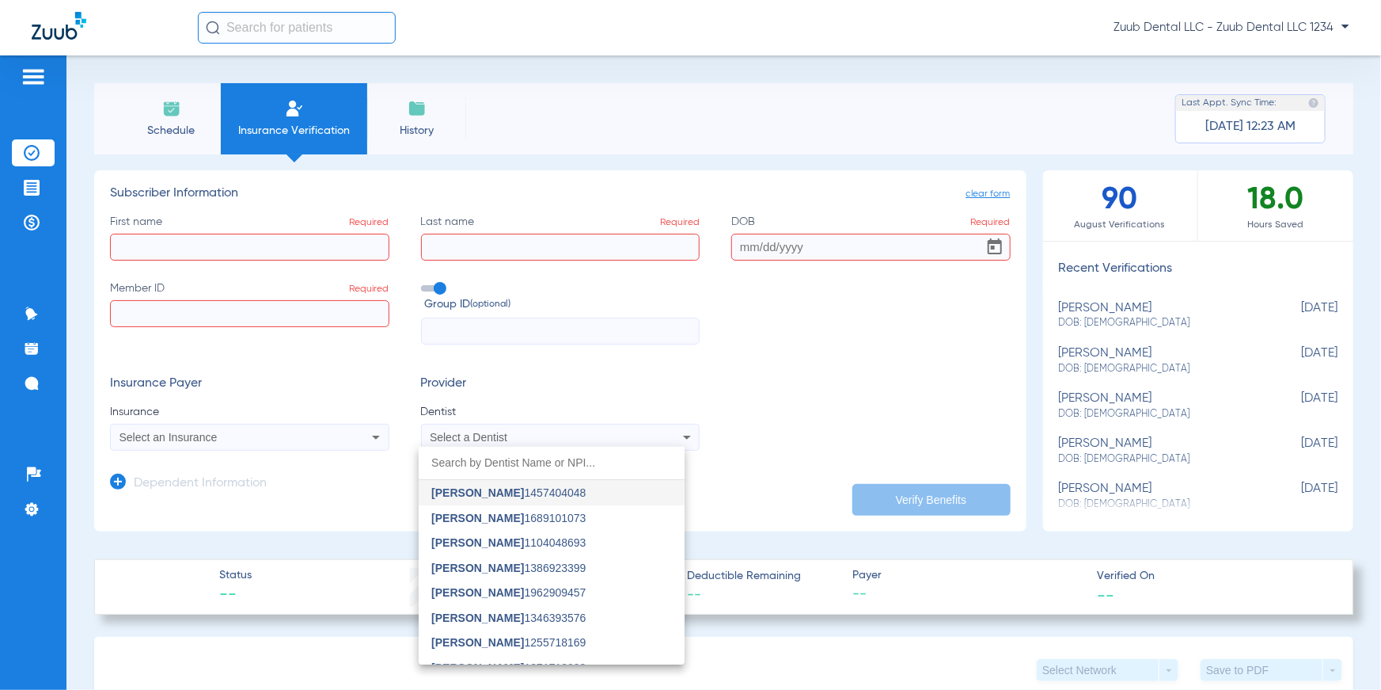
click at [755, 391] on div at bounding box center [690, 345] width 1381 height 690
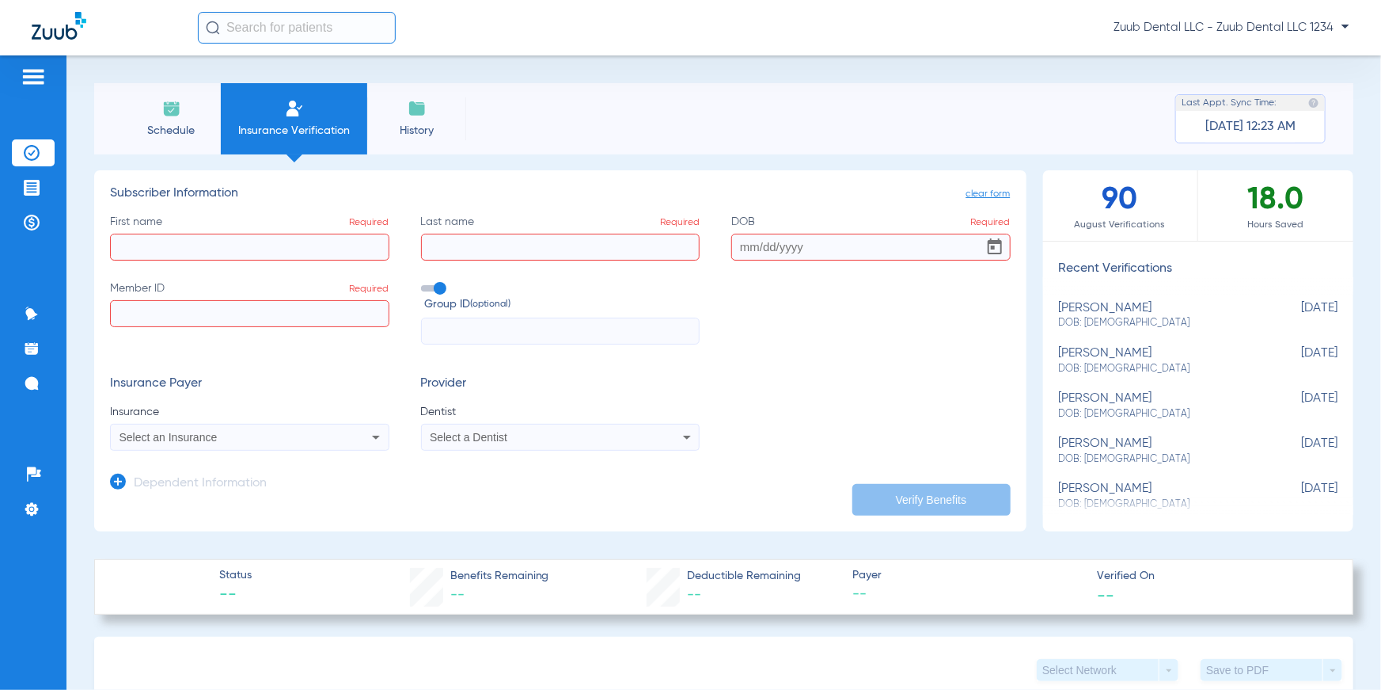
click at [880, 371] on span "DOB: [DEMOGRAPHIC_DATA]" at bounding box center [1159, 369] width 200 height 14
type input "[PERSON_NAME]"
type input "[DATE]"
type input "967366745"
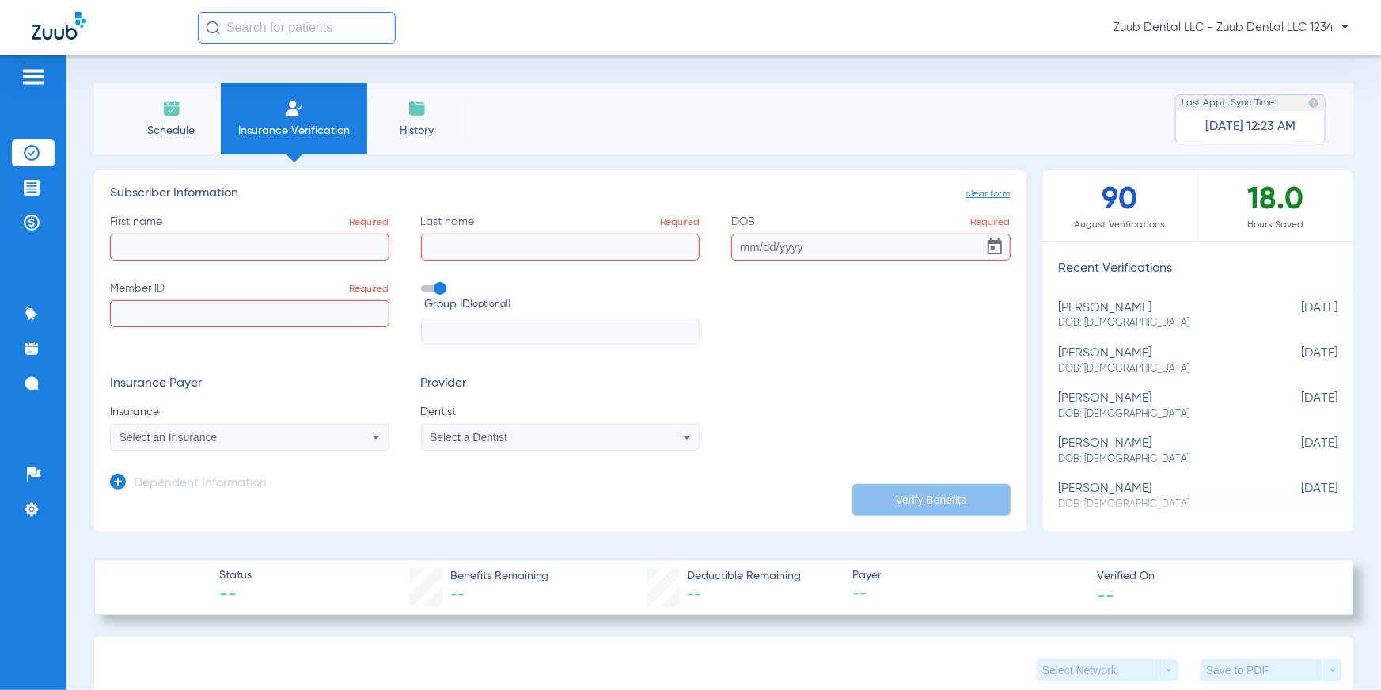
type input "1055942"
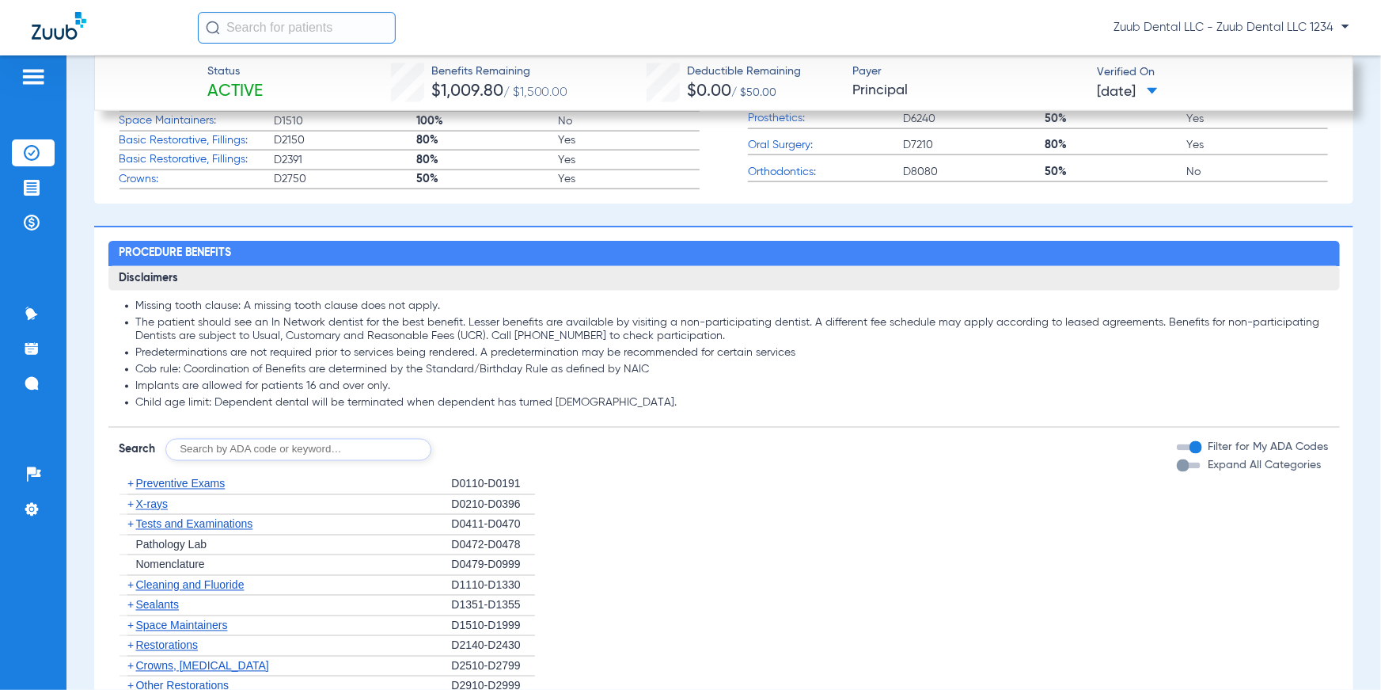
scroll to position [1183, 0]
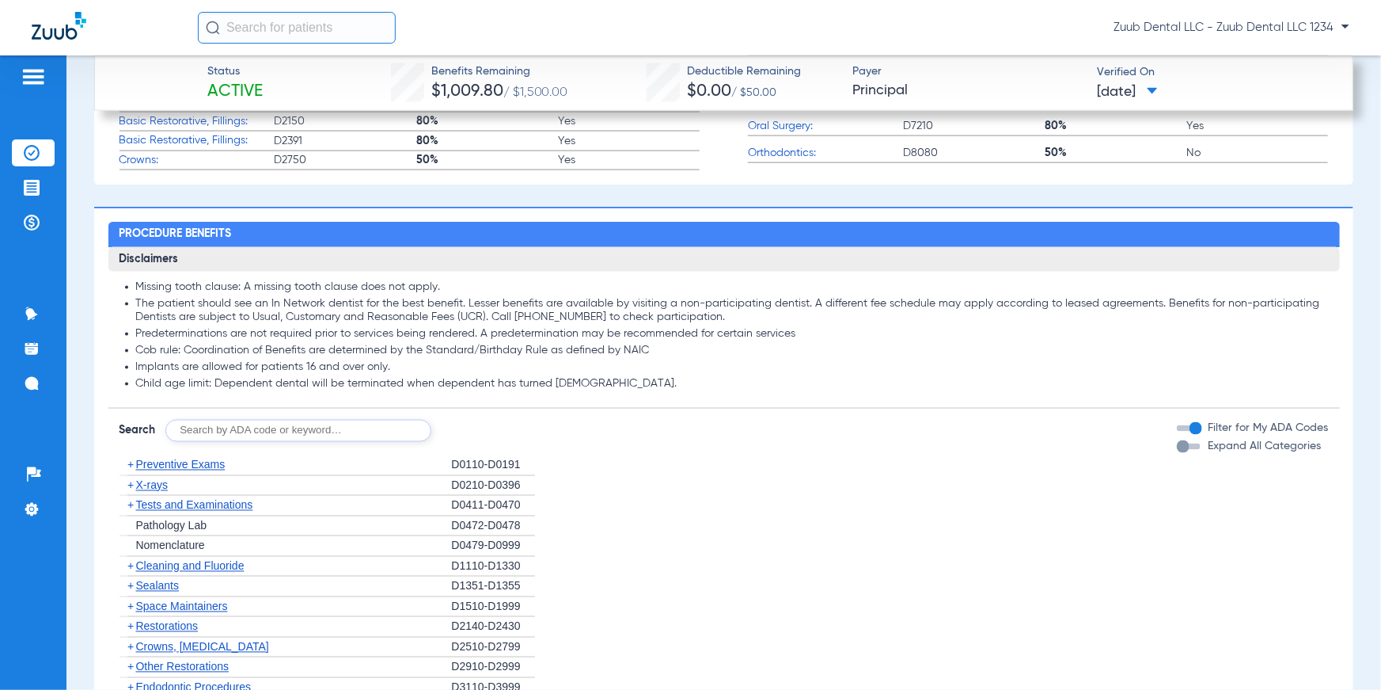
click at [151, 452] on span "X-rays" at bounding box center [152, 485] width 32 height 13
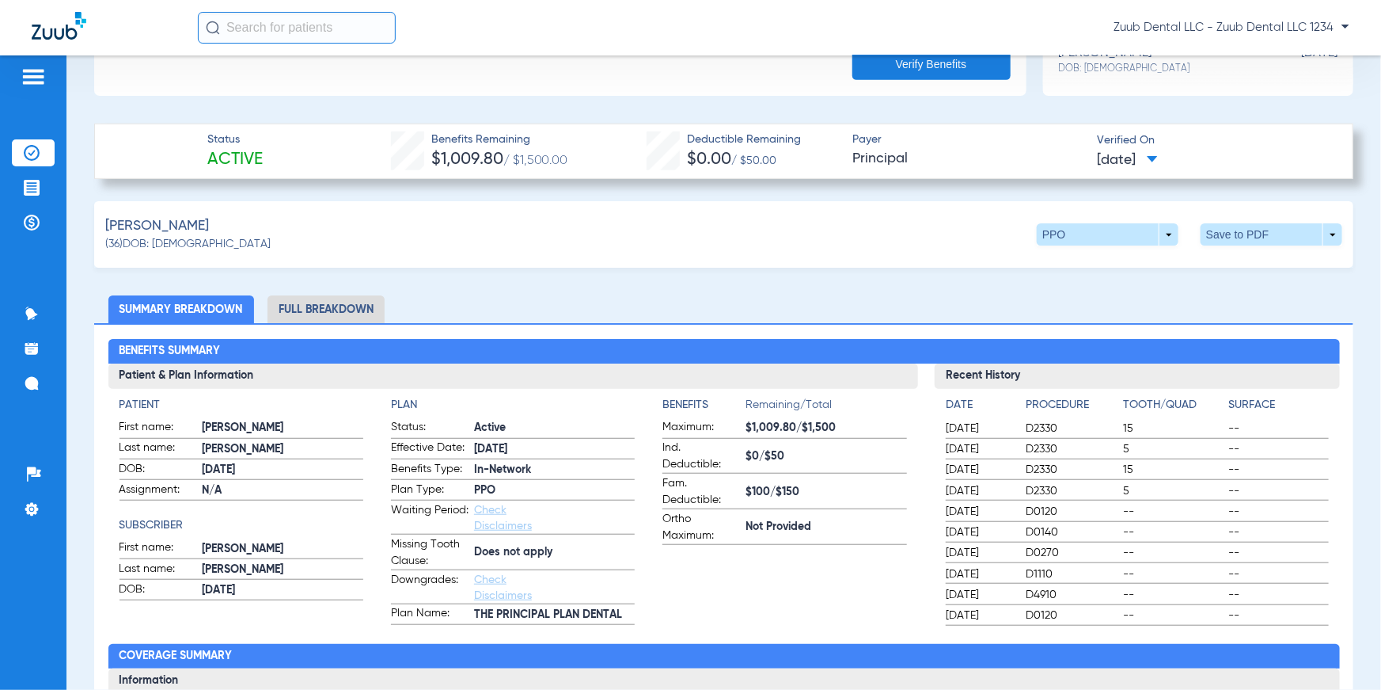
scroll to position [444, 0]
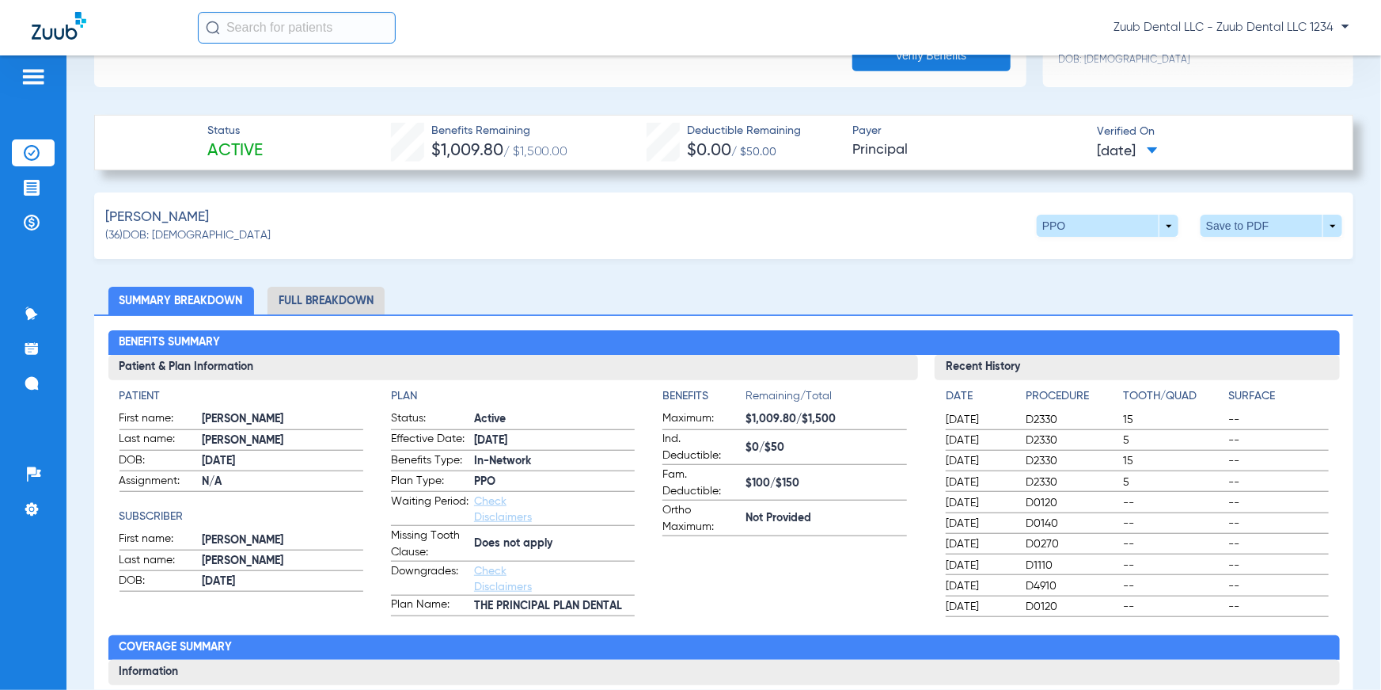
drag, startPoint x: 201, startPoint y: 152, endPoint x: 291, endPoint y: 152, distance: 90.2
click at [291, 152] on div "Status Active Benefits Remaining $1,009.80 / $1,500.00 Deductible Remaining $0.…" at bounding box center [723, 142] width 1259 height 55
drag, startPoint x: 381, startPoint y: 143, endPoint x: 563, endPoint y: 154, distance: 182.4
click at [563, 154] on div "Status Active Benefits Remaining $1,009.80 / $1,500.00 Deductible Remaining $0.…" at bounding box center [723, 142] width 1259 height 55
drag, startPoint x: 639, startPoint y: 150, endPoint x: 776, endPoint y: 146, distance: 137.0
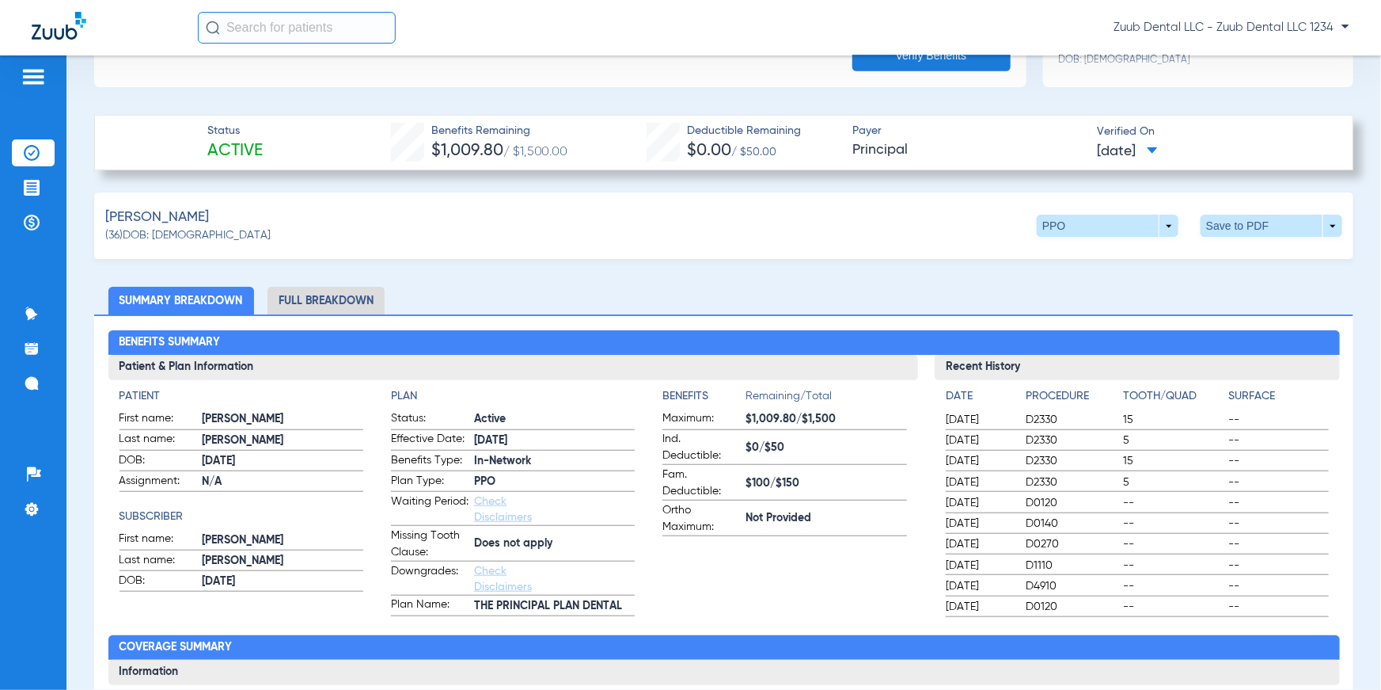
click at [776, 146] on div "Status Active Benefits Remaining $1,009.80 / $1,500.00 Deductible Remaining $0.…" at bounding box center [723, 142] width 1259 height 55
drag, startPoint x: 815, startPoint y: 146, endPoint x: 919, endPoint y: 145, distance: 104.5
click at [880, 145] on div "Status Active Benefits Remaining $1,009.80 / $1,500.00 Deductible Remaining $0.…" at bounding box center [723, 142] width 1259 height 55
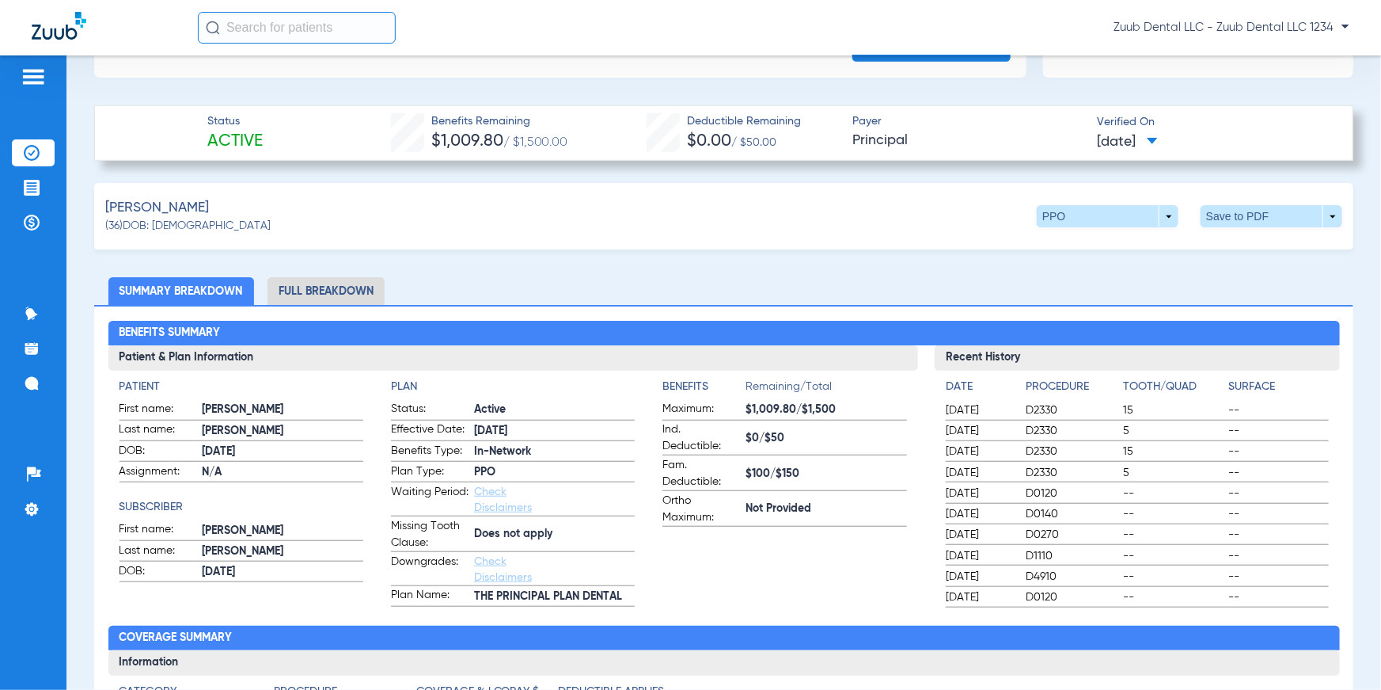
scroll to position [463, 0]
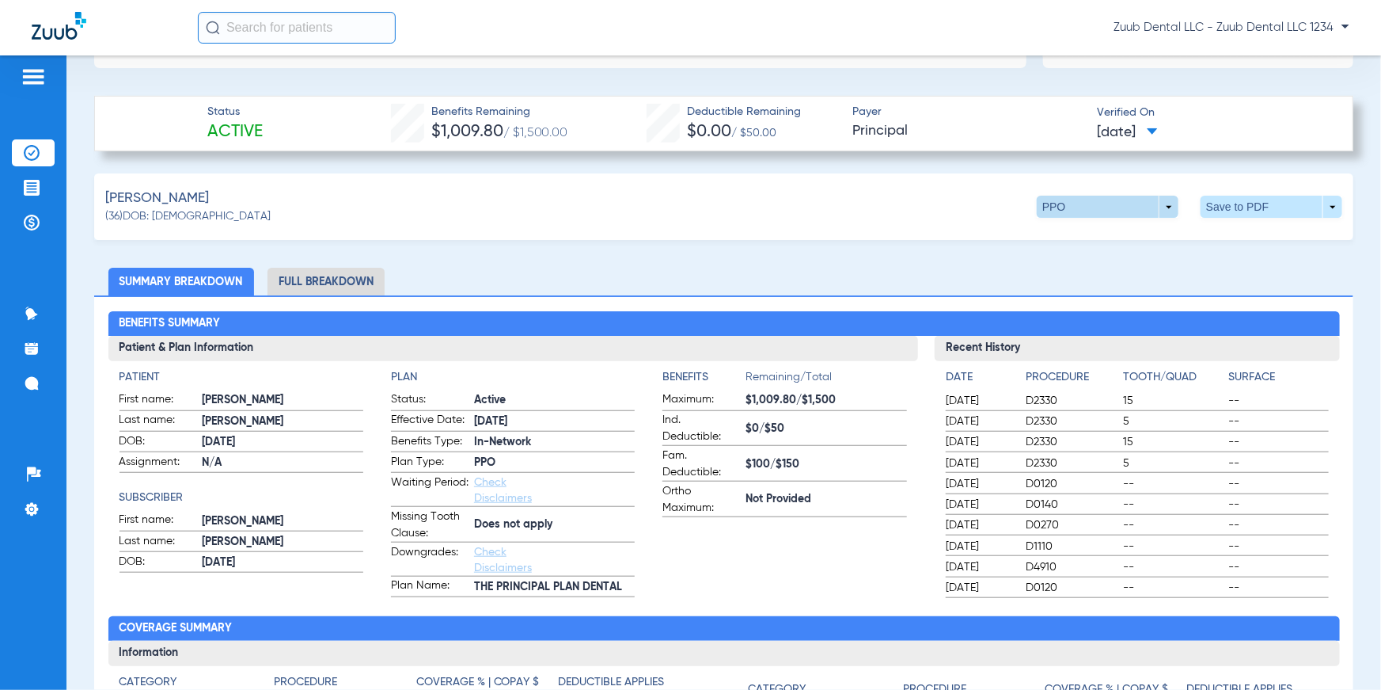
click at [880, 211] on span at bounding box center [1108, 207] width 142 height 22
click at [880, 218] on div at bounding box center [690, 345] width 1381 height 690
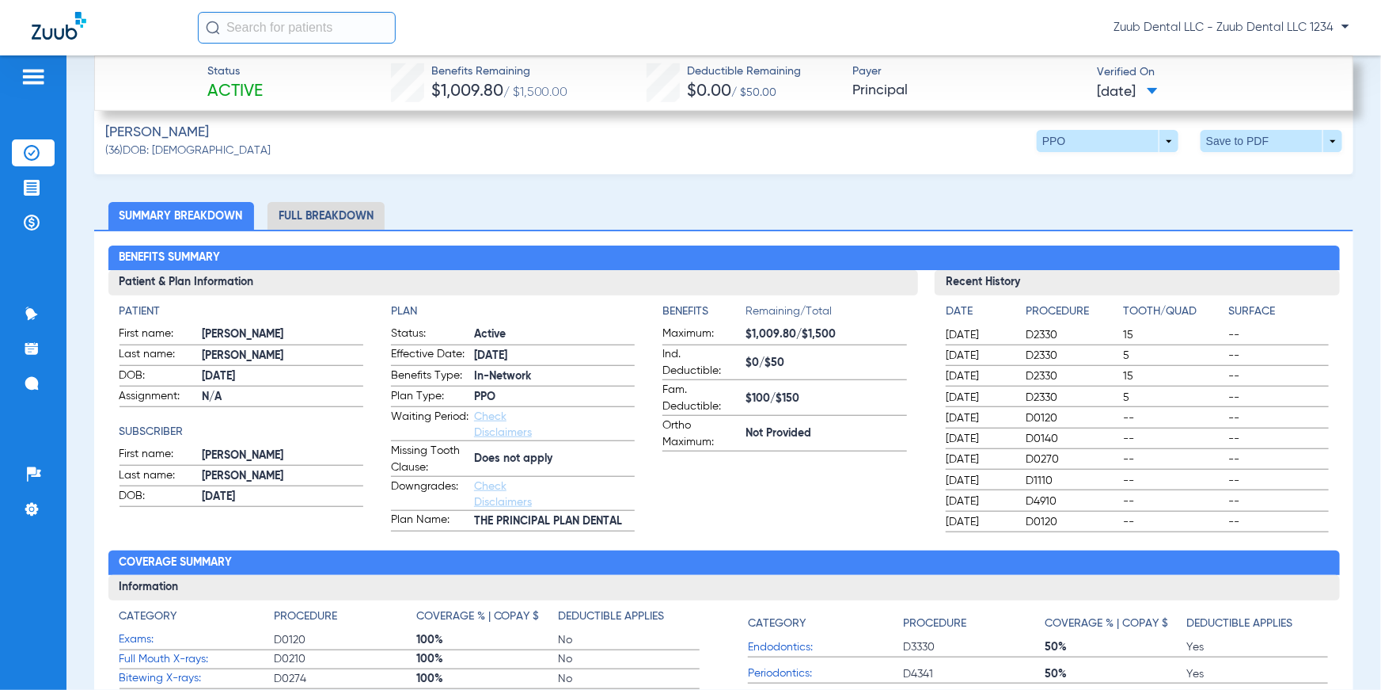
scroll to position [538, 0]
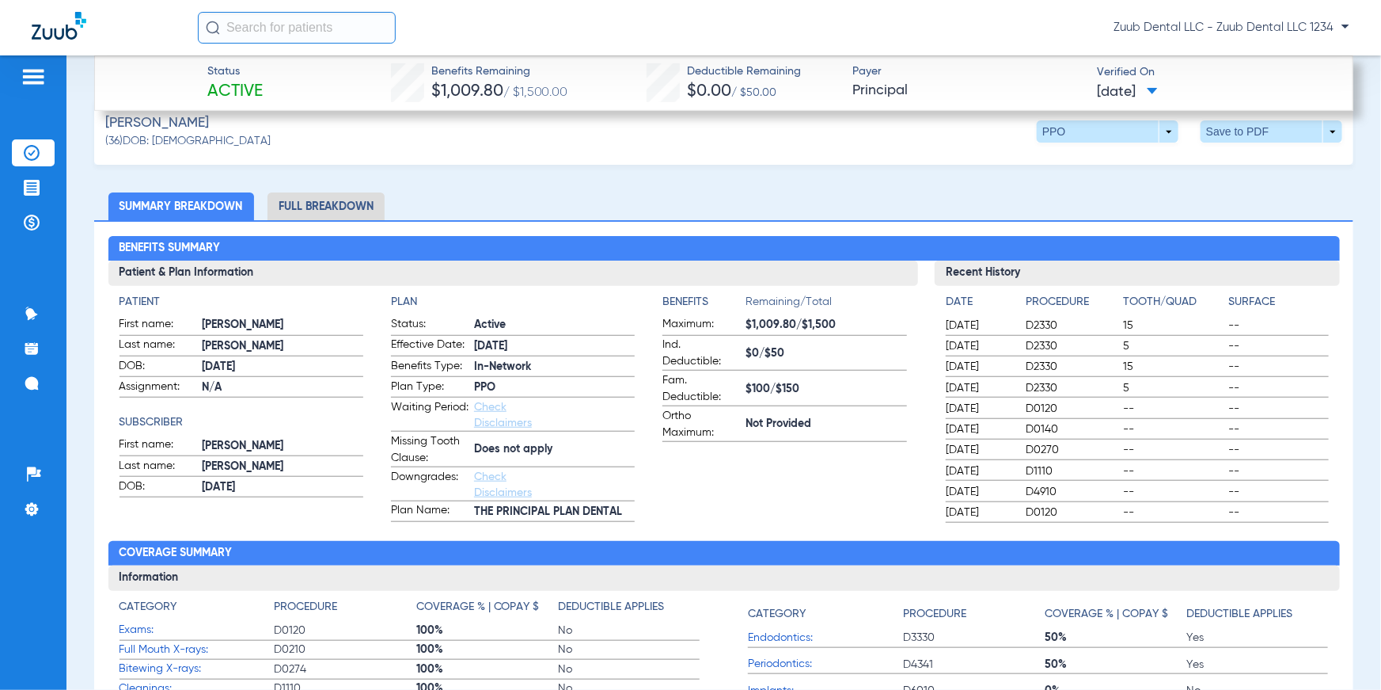
drag, startPoint x: 114, startPoint y: 244, endPoint x: 235, endPoint y: 246, distance: 121.1
click at [235, 246] on h2 "Benefits Summary" at bounding box center [724, 248] width 1232 height 25
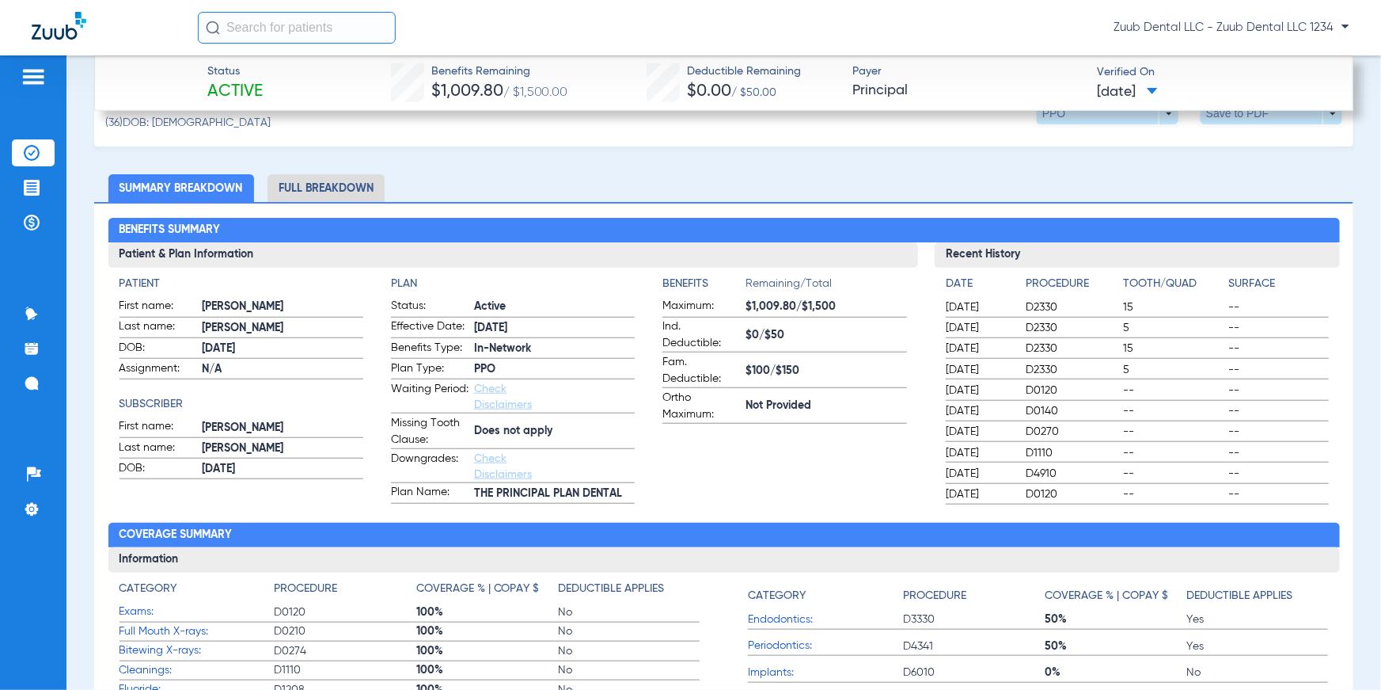
scroll to position [566, 0]
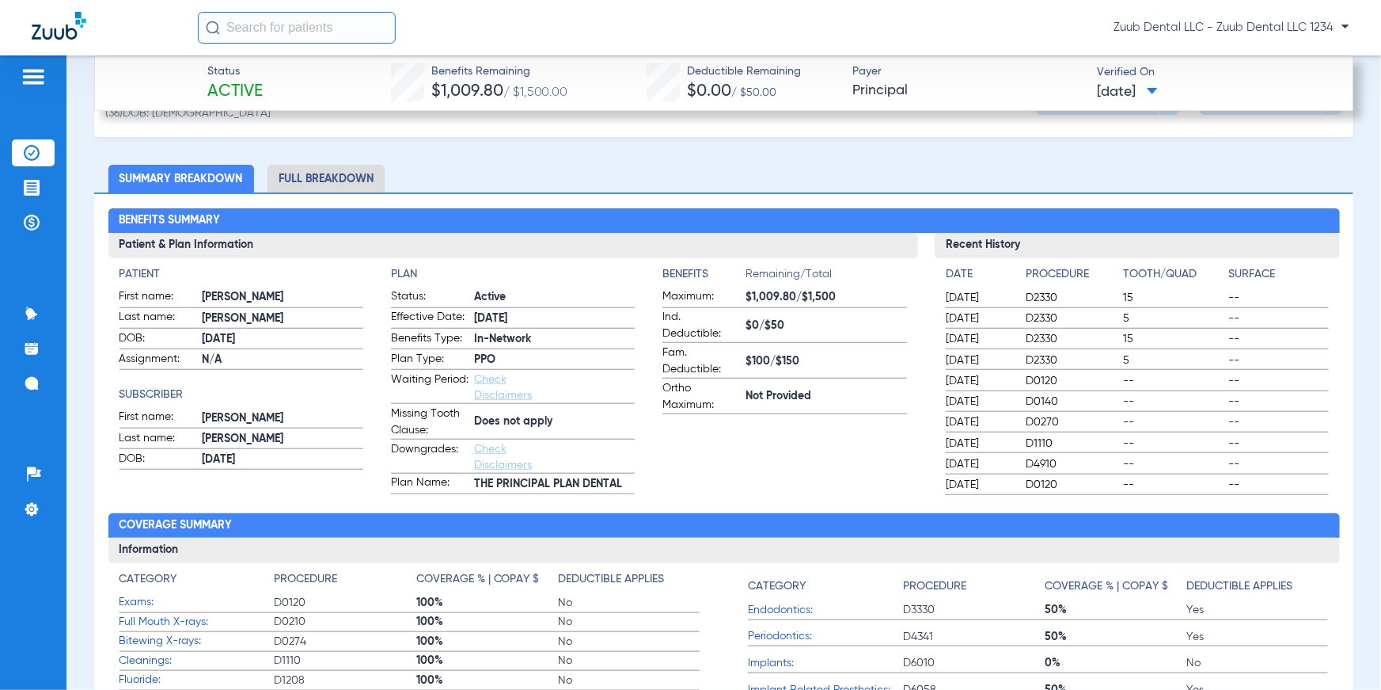
drag, startPoint x: 119, startPoint y: 276, endPoint x: 162, endPoint y: 273, distance: 43.7
click at [162, 273] on h4 "Patient" at bounding box center [242, 274] width 244 height 17
drag, startPoint x: 119, startPoint y: 391, endPoint x: 170, endPoint y: 391, distance: 51.5
click at [170, 391] on h4 "Subscriber" at bounding box center [242, 394] width 244 height 17
drag, startPoint x: 371, startPoint y: 280, endPoint x: 426, endPoint y: 274, distance: 55.0
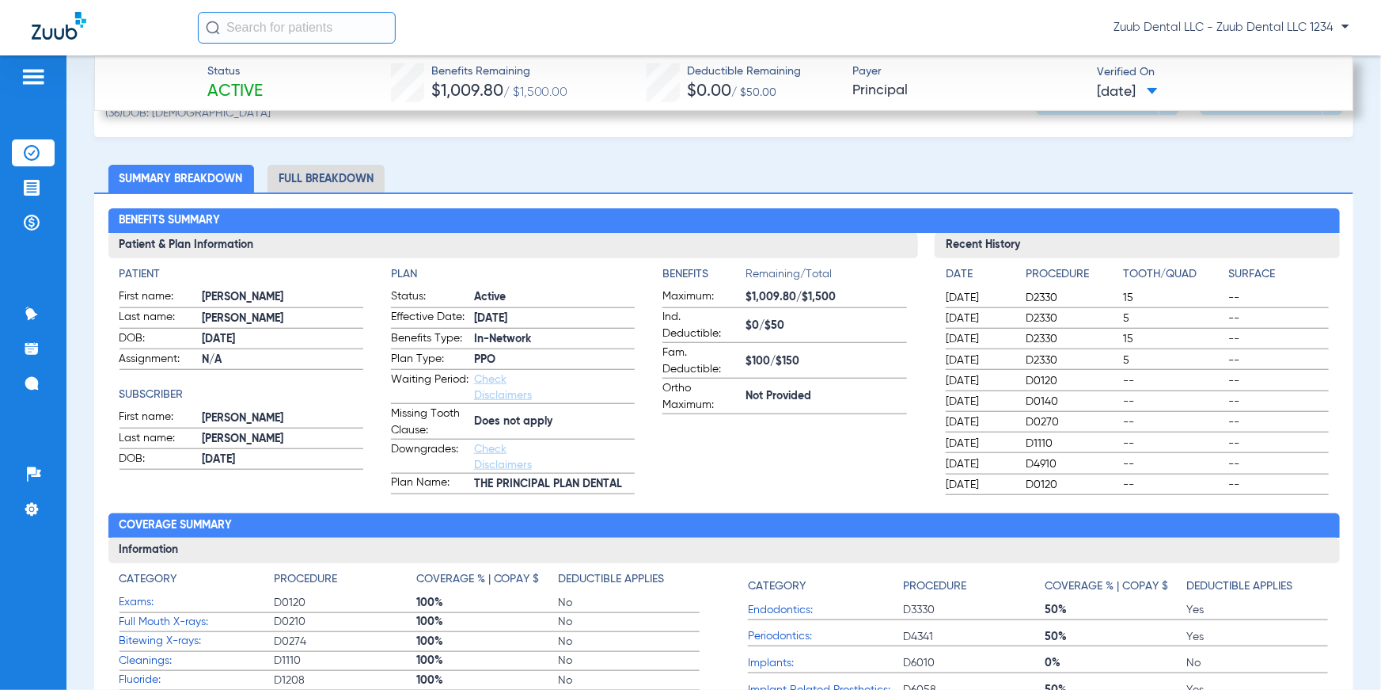
click at [426, 274] on app-patient-and-plan-information "Patient First name: [PERSON_NAME] Last name: [PERSON_NAME]: [DEMOGRAPHIC_DATA] …" at bounding box center [514, 380] width 788 height 228
click at [567, 429] on span "Does not apply" at bounding box center [554, 421] width 161 height 17
drag, startPoint x: 570, startPoint y: 426, endPoint x: 467, endPoint y: 422, distance: 103.0
click at [467, 422] on label "Missing Tooth Clause: Does not apply" at bounding box center [513, 422] width 244 height 34
click at [654, 351] on app-patient-and-plan-information "Patient First name: [PERSON_NAME] Last name: [PERSON_NAME]: [DEMOGRAPHIC_DATA] …" at bounding box center [514, 380] width 788 height 228
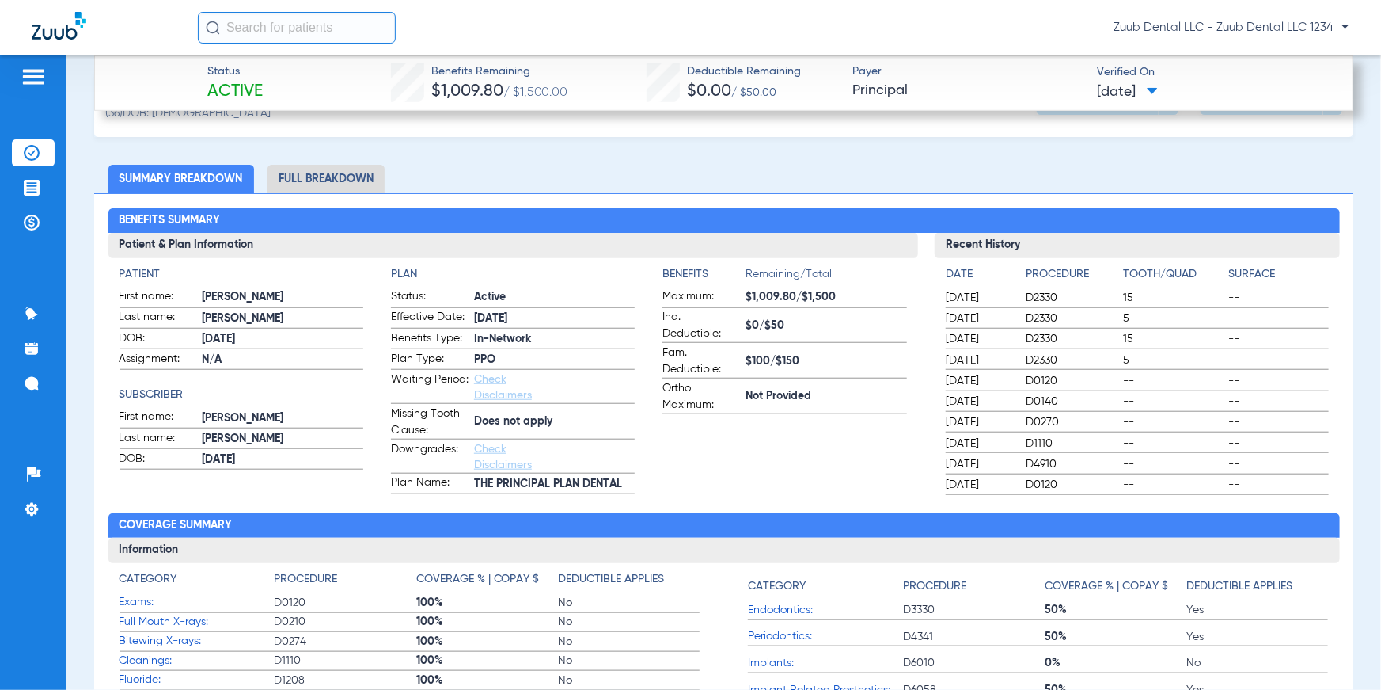
drag, startPoint x: 659, startPoint y: 274, endPoint x: 839, endPoint y: 405, distance: 223.3
click at [839, 405] on app-patient-and-plan-information "Patient First name: [PERSON_NAME] Last name: [PERSON_NAME]: [DEMOGRAPHIC_DATA] …" at bounding box center [514, 380] width 788 height 228
click at [880, 301] on span "[DATE]" at bounding box center [979, 298] width 66 height 16
drag, startPoint x: 944, startPoint y: 280, endPoint x: 1311, endPoint y: 510, distance: 432.5
click at [880, 452] on div "Benefits Summary Patient & Plan Information Patient First name: [PERSON_NAME] L…" at bounding box center [723, 496] width 1259 height 609
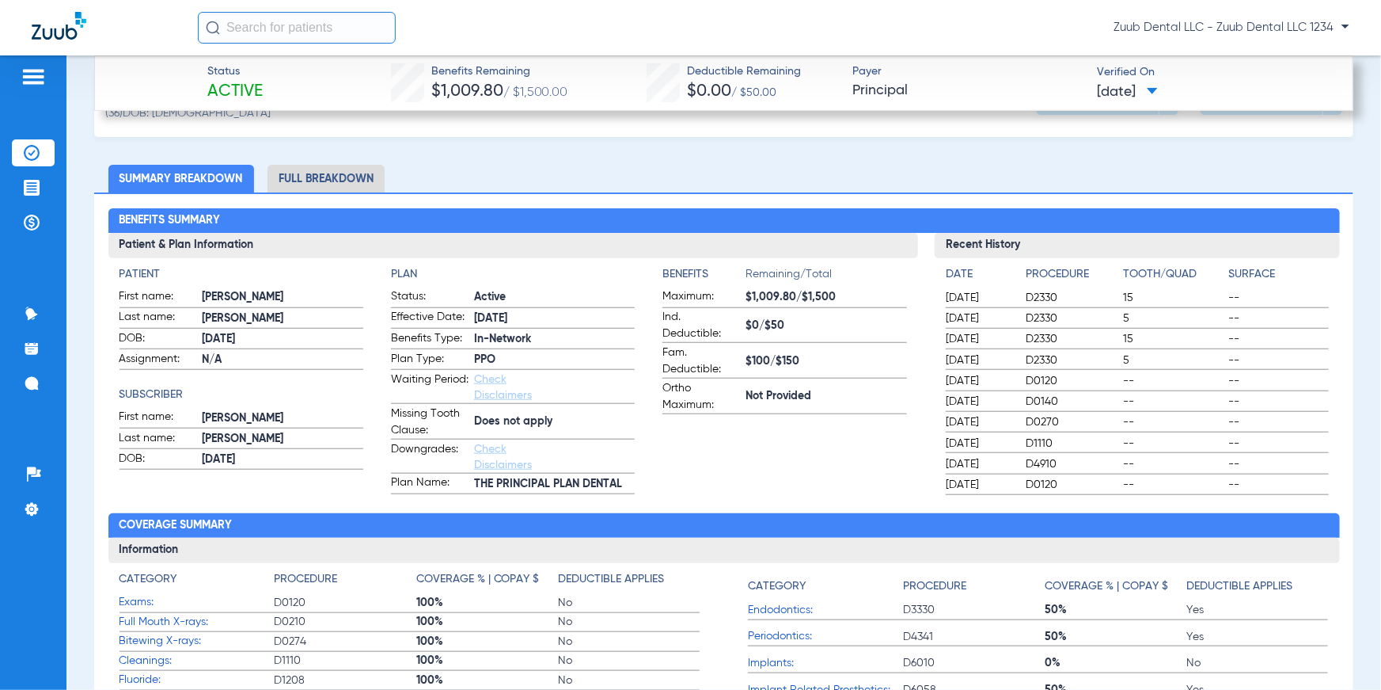
click at [758, 452] on h2 "Coverage Summary" at bounding box center [724, 525] width 1232 height 25
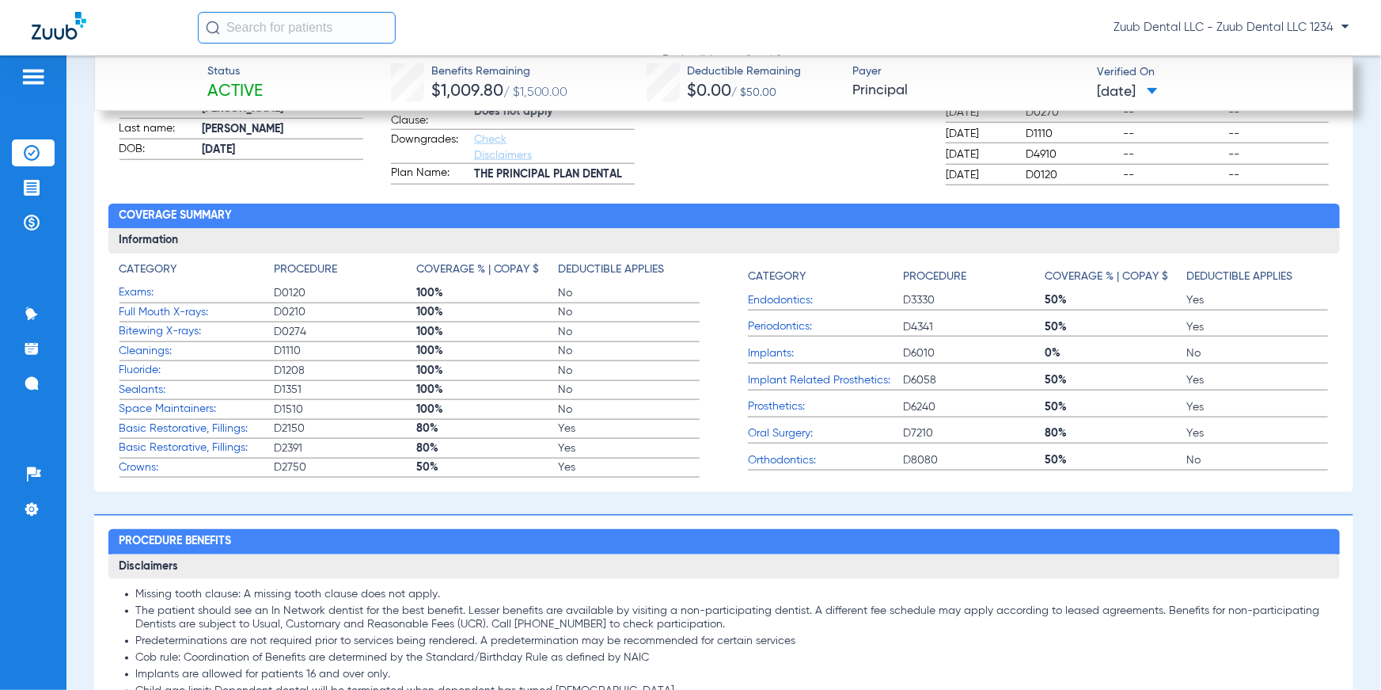
scroll to position [885, 0]
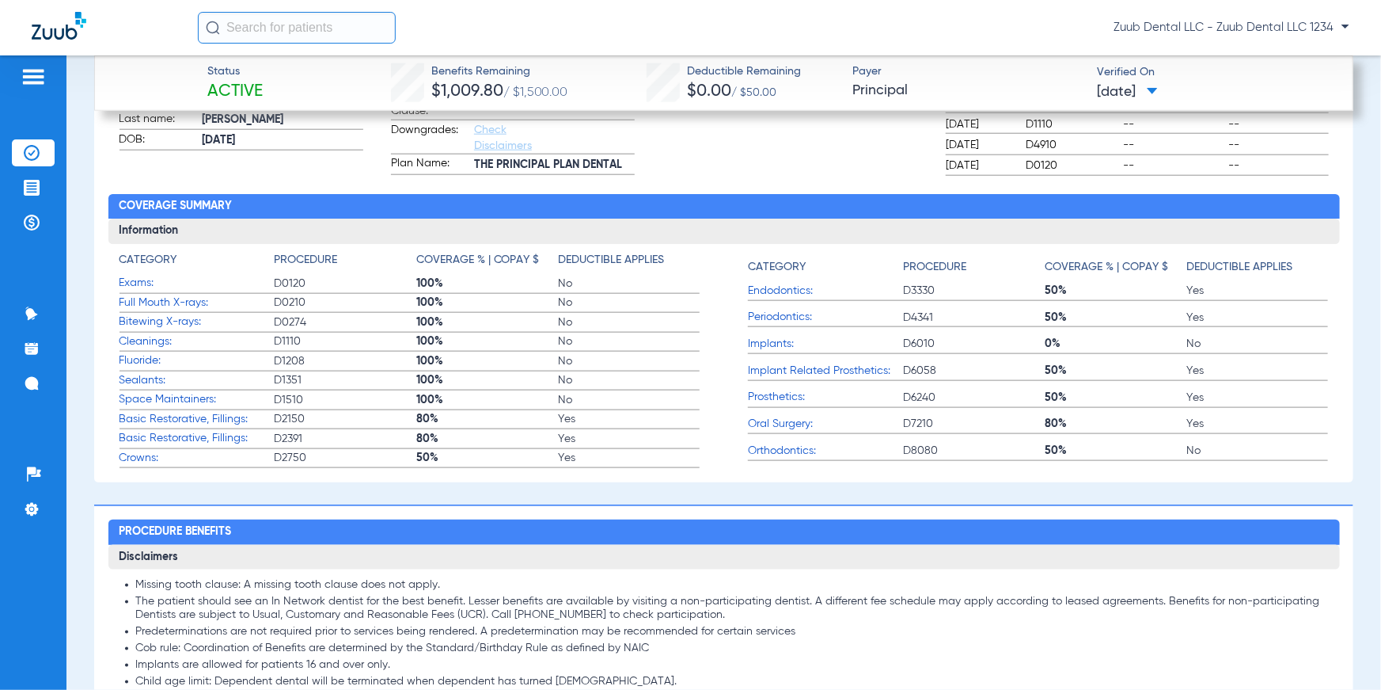
drag, startPoint x: 413, startPoint y: 278, endPoint x: 441, endPoint y: 345, distance: 72.8
click at [441, 345] on app-coverage-list "Category Procedure Coverage % | Copay $ Deductible Applies Exams: D0120 100% No…" at bounding box center [410, 360] width 580 height 216
click at [441, 345] on span "100%" at bounding box center [487, 341] width 142 height 16
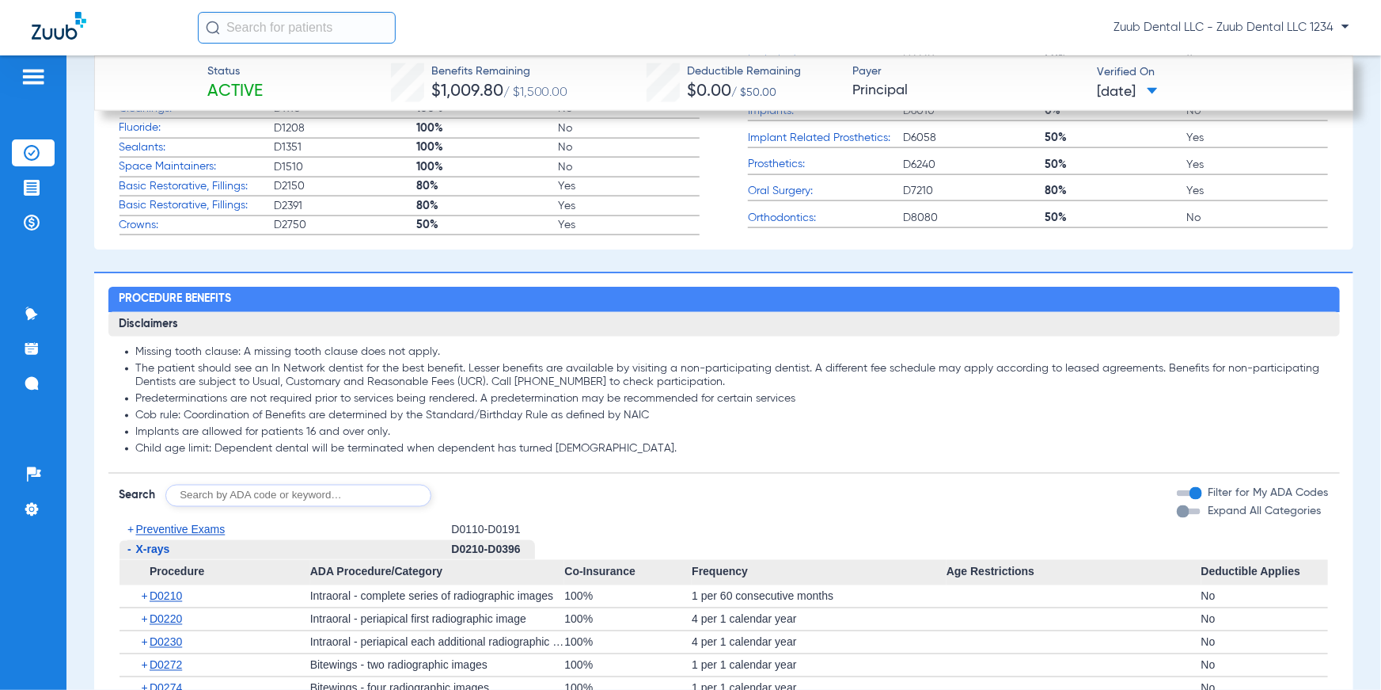
scroll to position [1137, 0]
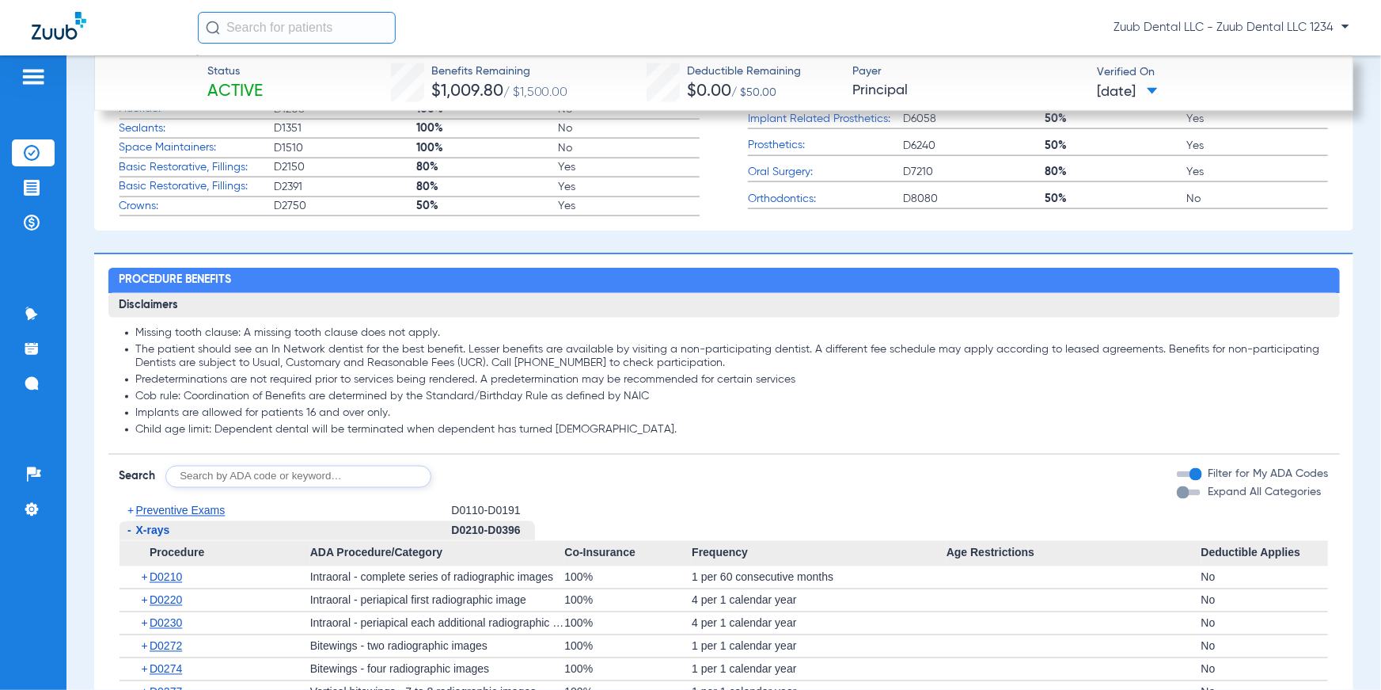
click at [130, 452] on span "-" at bounding box center [129, 530] width 4 height 13
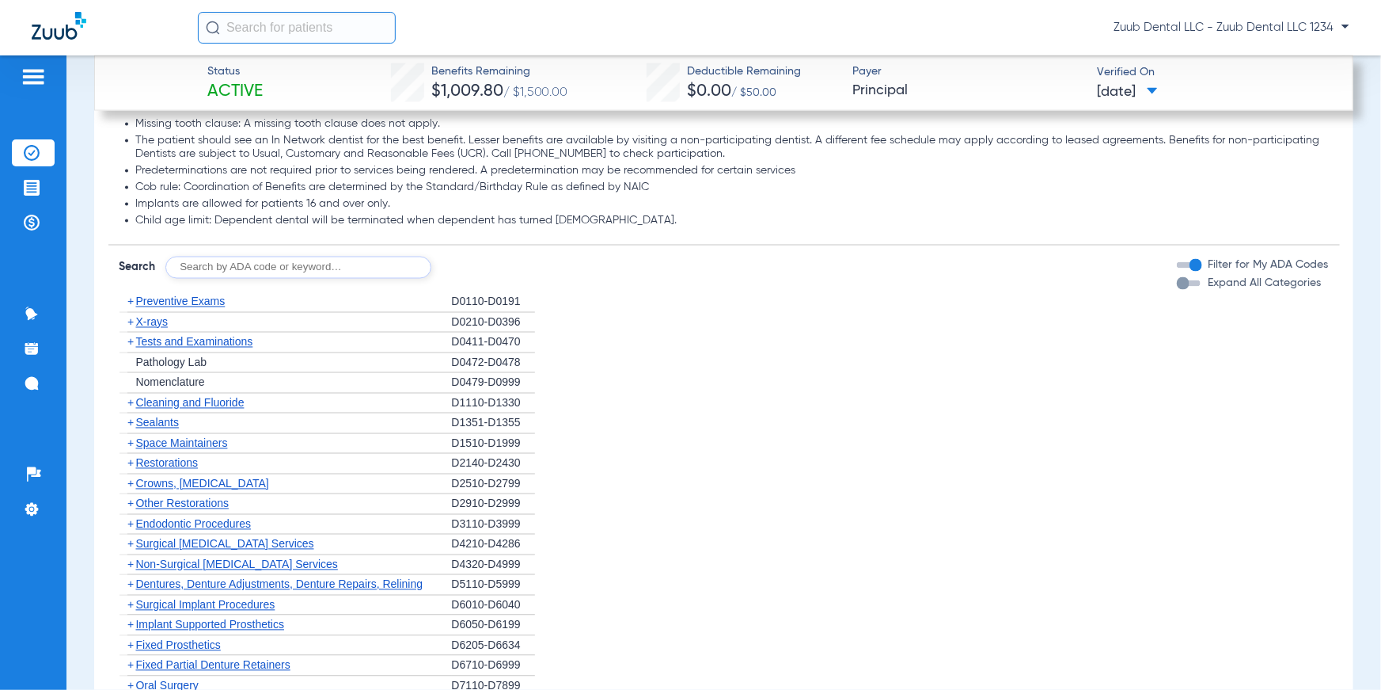
scroll to position [1354, 0]
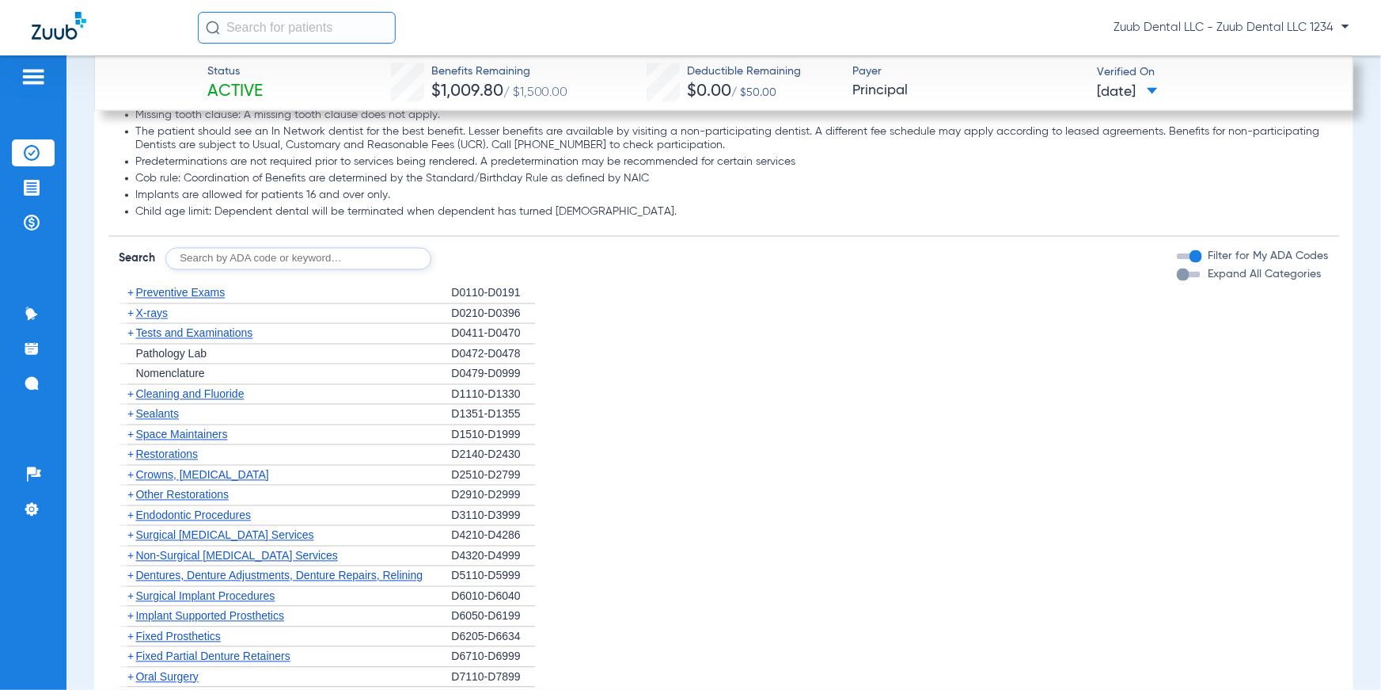
click at [139, 317] on span "X-rays" at bounding box center [152, 313] width 32 height 13
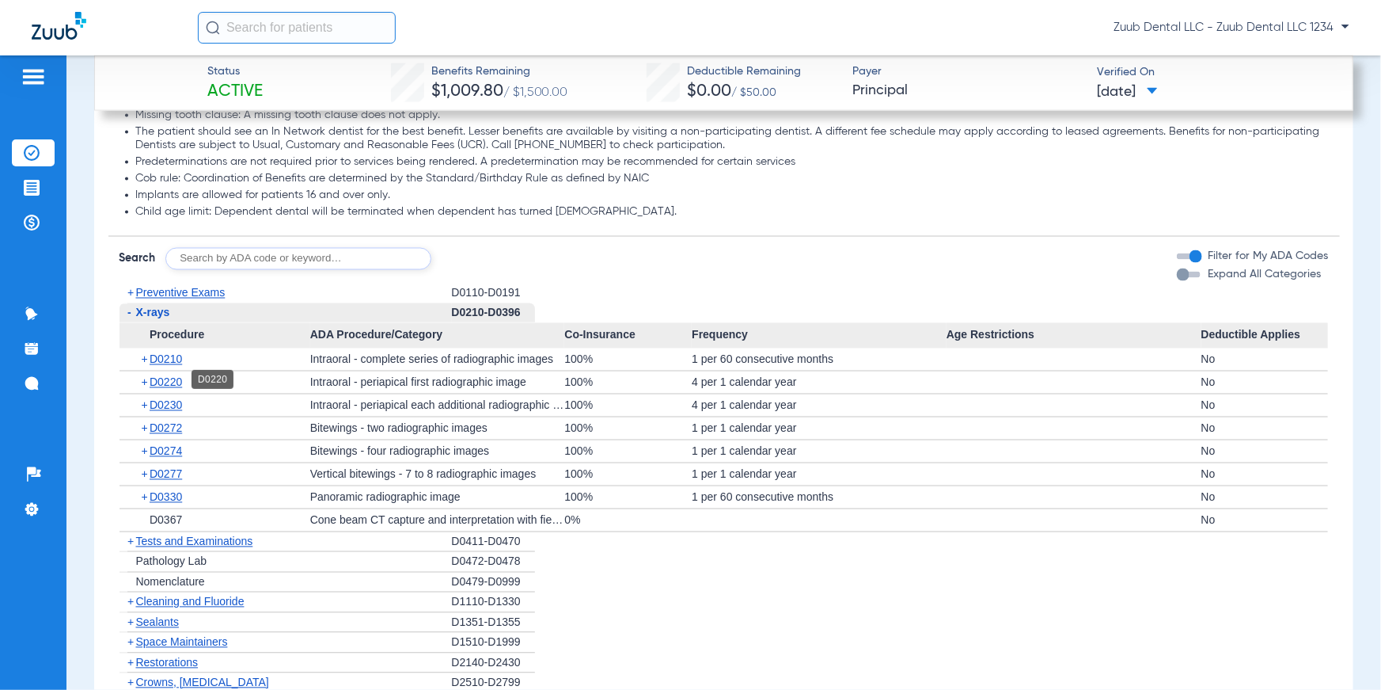
click at [163, 376] on span "D0220" at bounding box center [166, 382] width 32 height 13
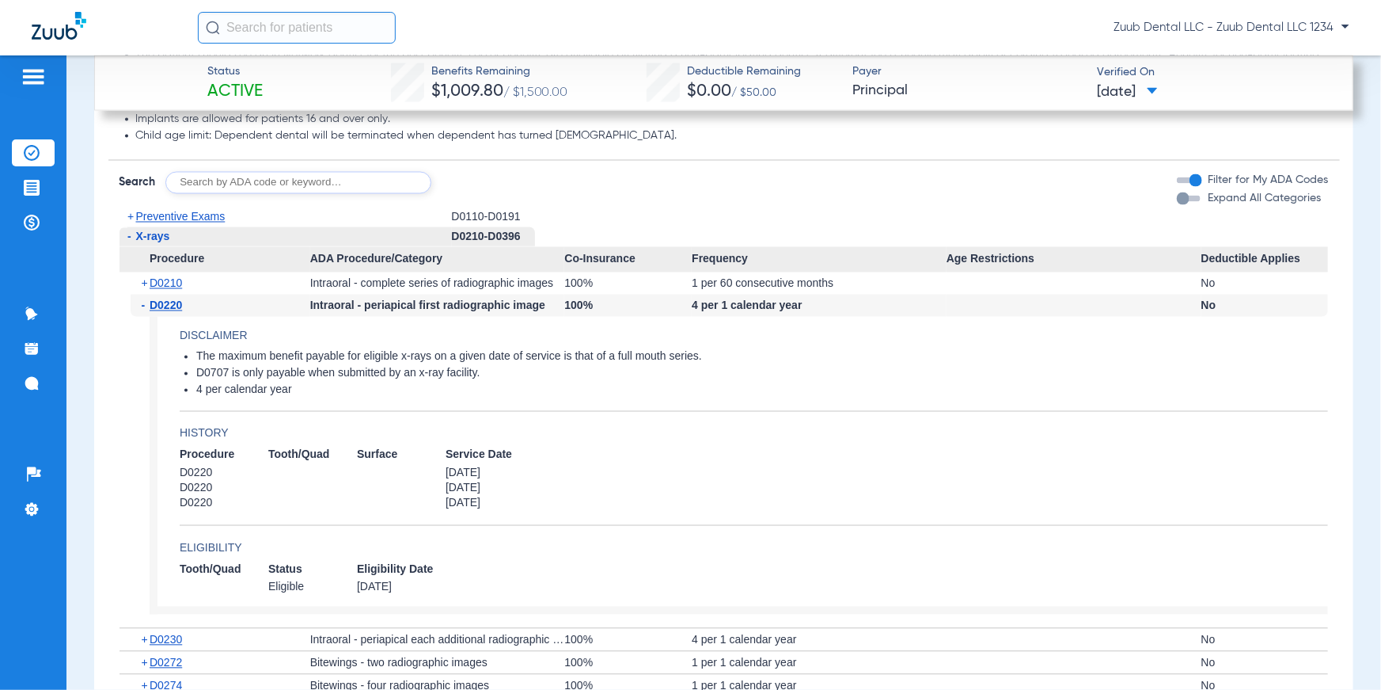
scroll to position [1411, 0]
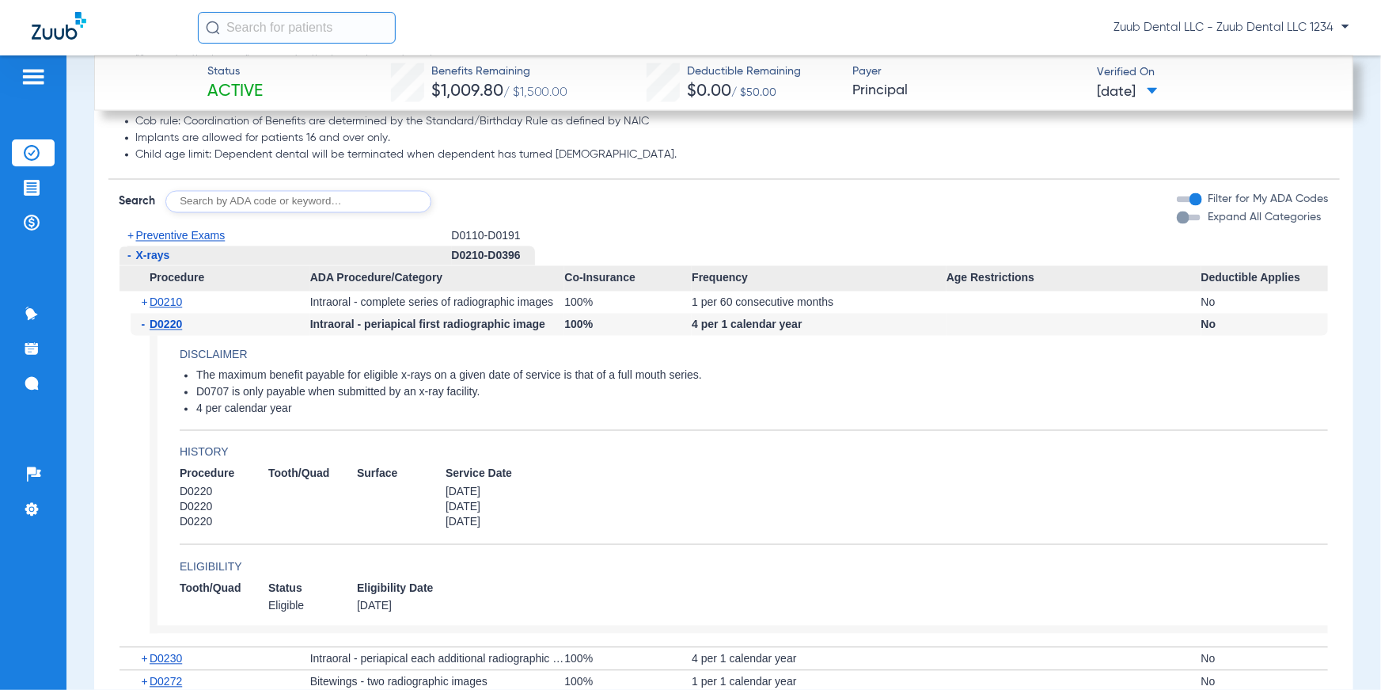
click at [287, 207] on input "text" at bounding box center [298, 202] width 266 height 22
type input "D2330"
click button "Search" at bounding box center [490, 202] width 63 height 22
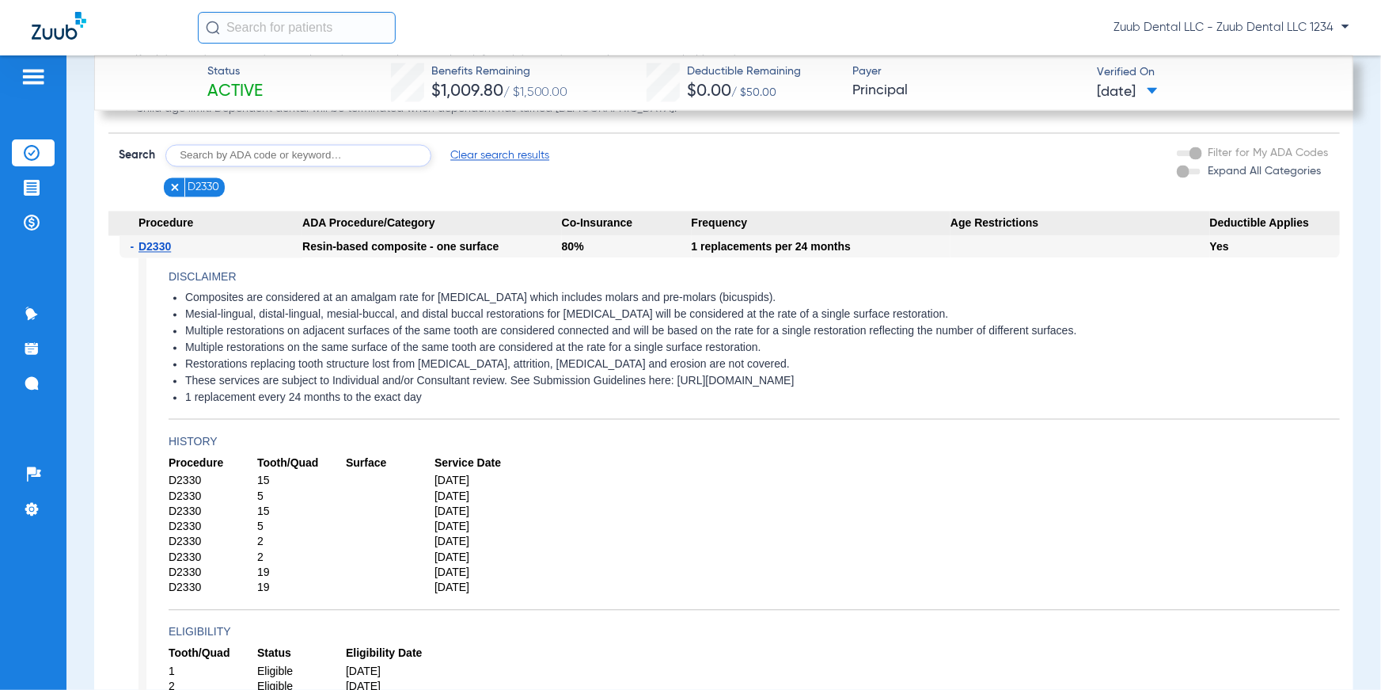
scroll to position [1467, 0]
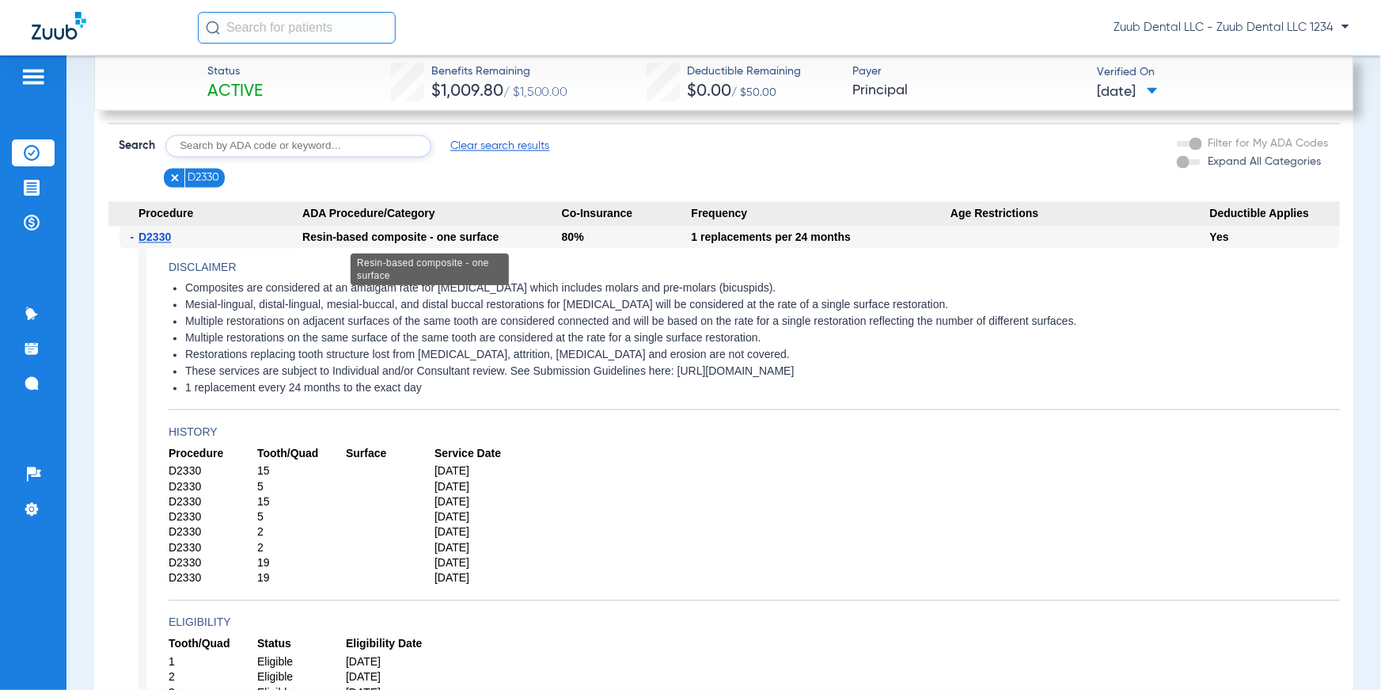
drag, startPoint x: 345, startPoint y: 236, endPoint x: 481, endPoint y: 234, distance: 135.4
click at [481, 234] on div "Resin-based composite - one surface" at bounding box center [432, 237] width 260 height 22
drag, startPoint x: 182, startPoint y: 286, endPoint x: 792, endPoint y: 293, distance: 609.6
click at [792, 293] on ul "Composites are considered at an amalgam rate for [MEDICAL_DATA] which includes …" at bounding box center [755, 339] width 1172 height 114
click at [576, 390] on li "1 replacement every 24 months to the exact day" at bounding box center [762, 389] width 1155 height 14
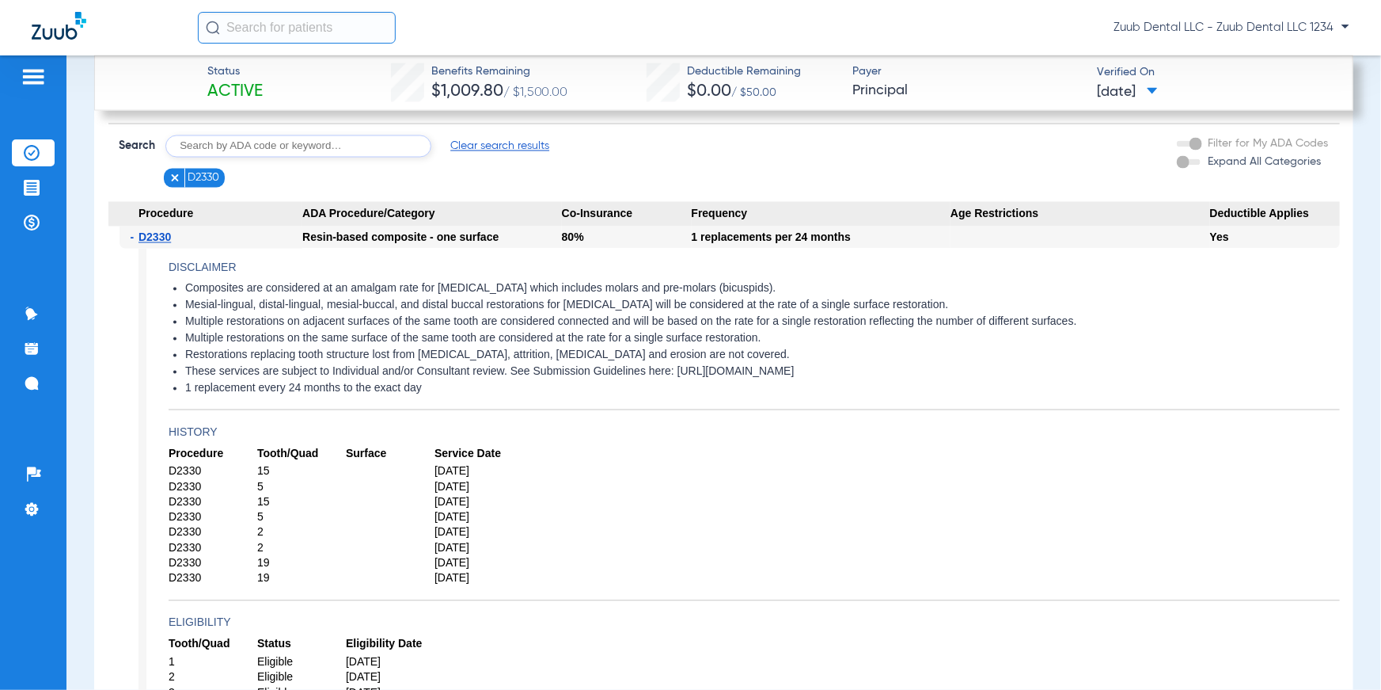
drag, startPoint x: 498, startPoint y: 386, endPoint x: 142, endPoint y: 281, distance: 370.5
click at [571, 452] on app-history "Procedure Tooth/Quad Surface Service Date D2330 15 [DATE] D2330 5 [DATE] D2330 …" at bounding box center [755, 523] width 1172 height 154
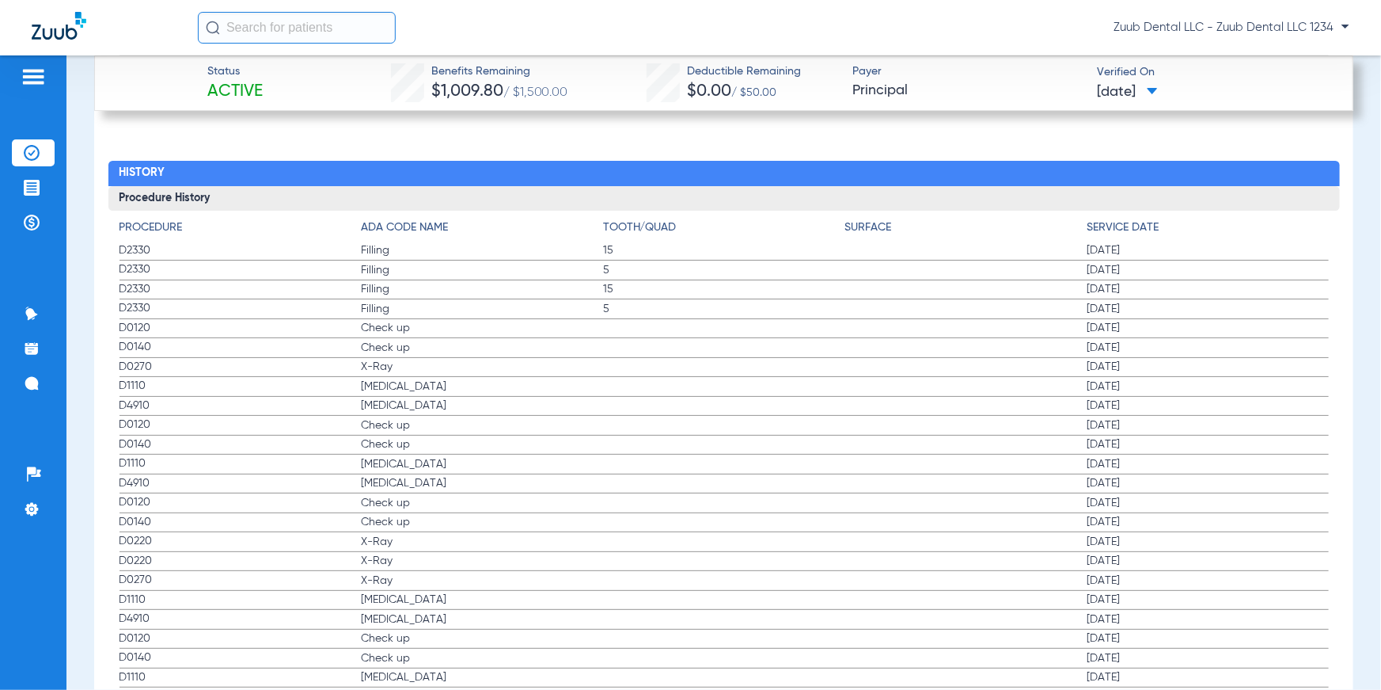
scroll to position [3055, 0]
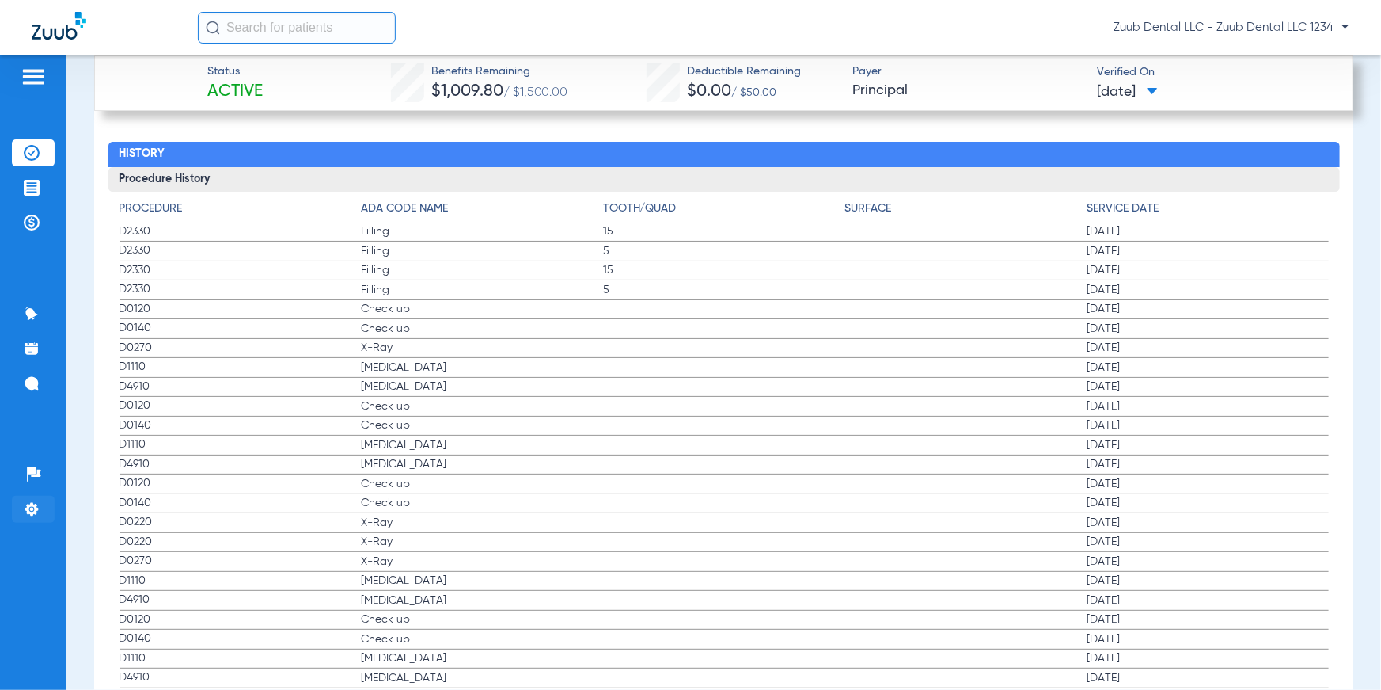
click at [39, 452] on img at bounding box center [32, 509] width 16 height 16
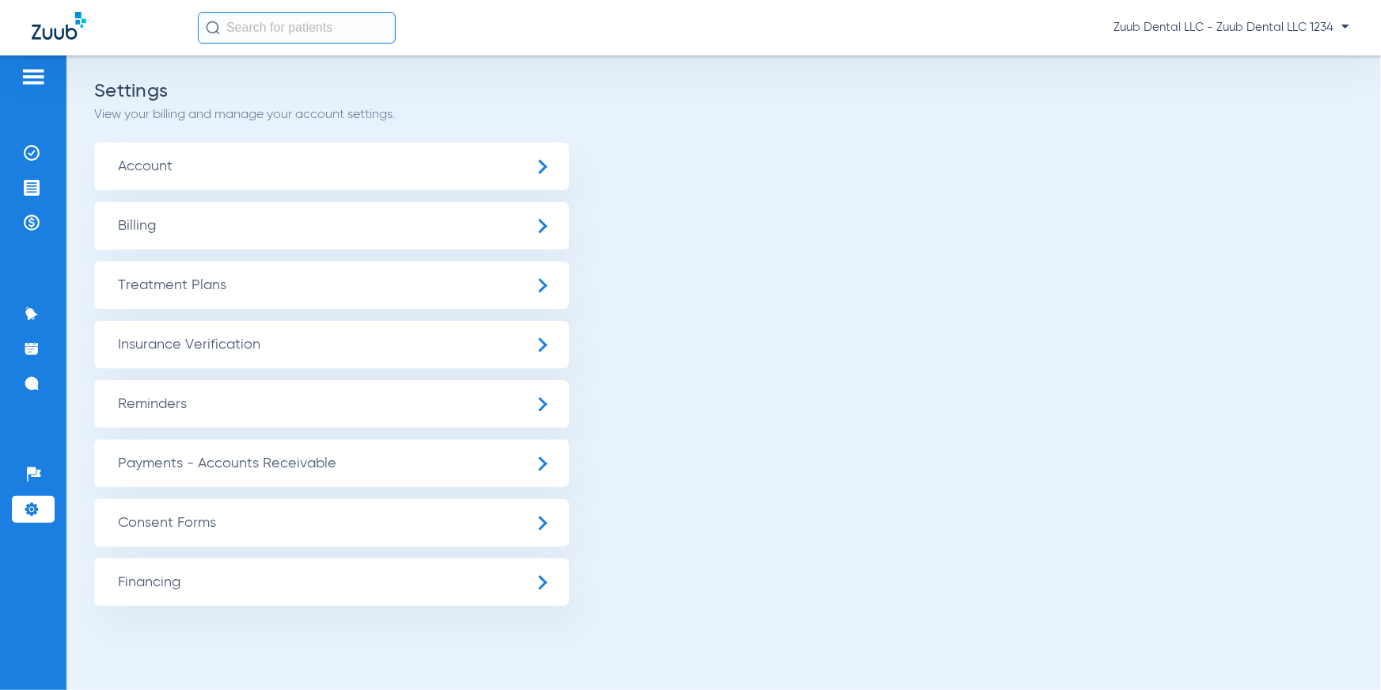
click at [191, 346] on span "Insurance Verification" at bounding box center [331, 344] width 475 height 47
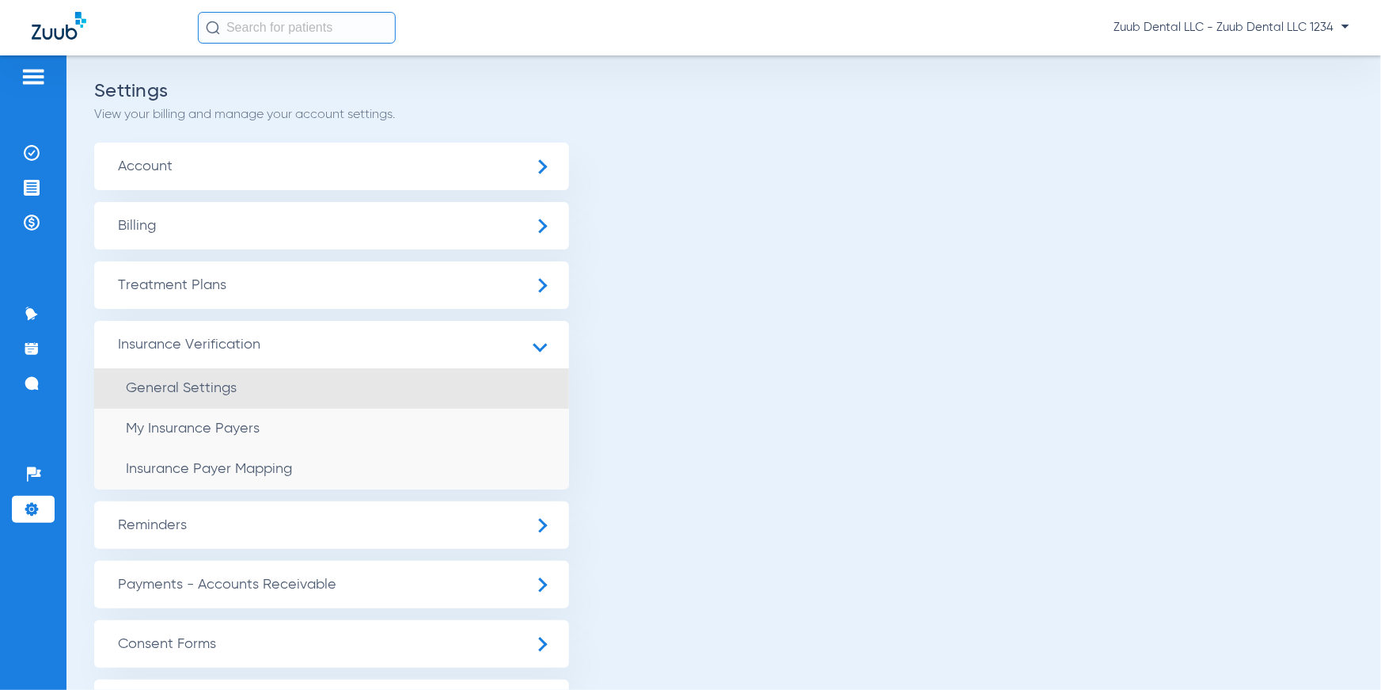
click at [212, 383] on span "General Settings" at bounding box center [181, 388] width 111 height 14
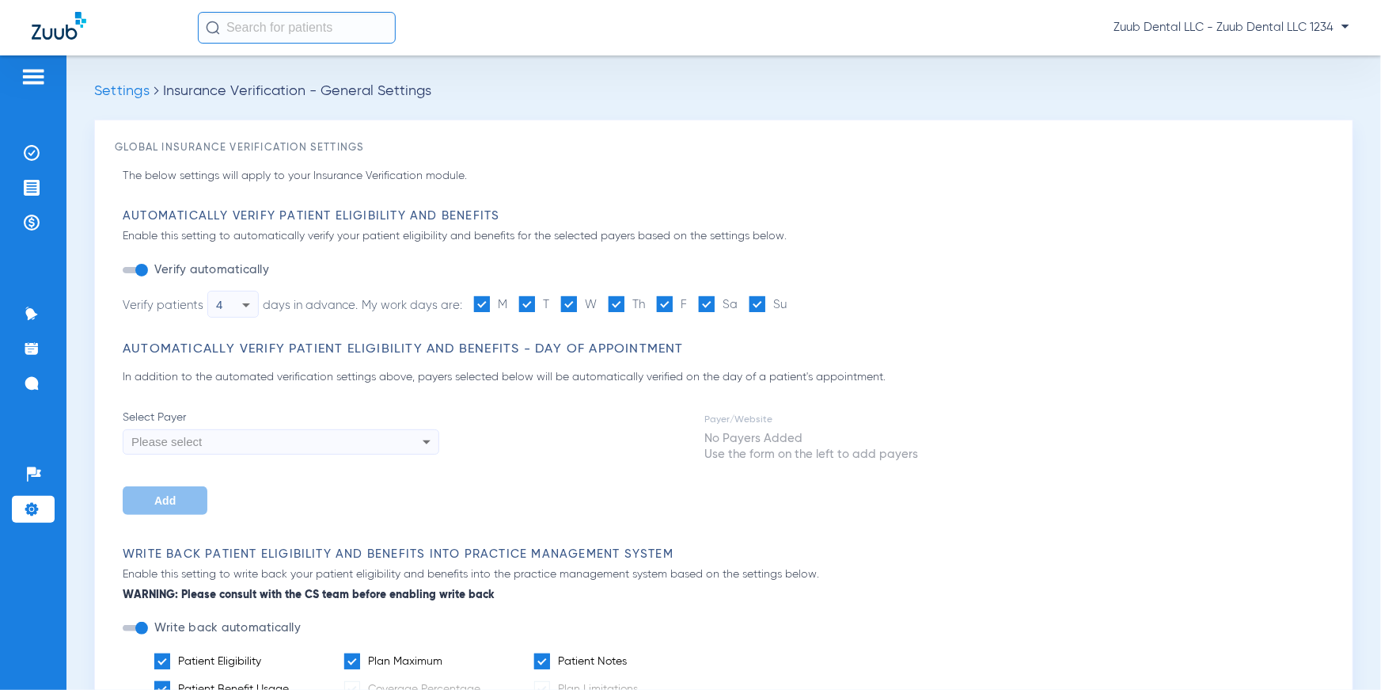
type input "1"
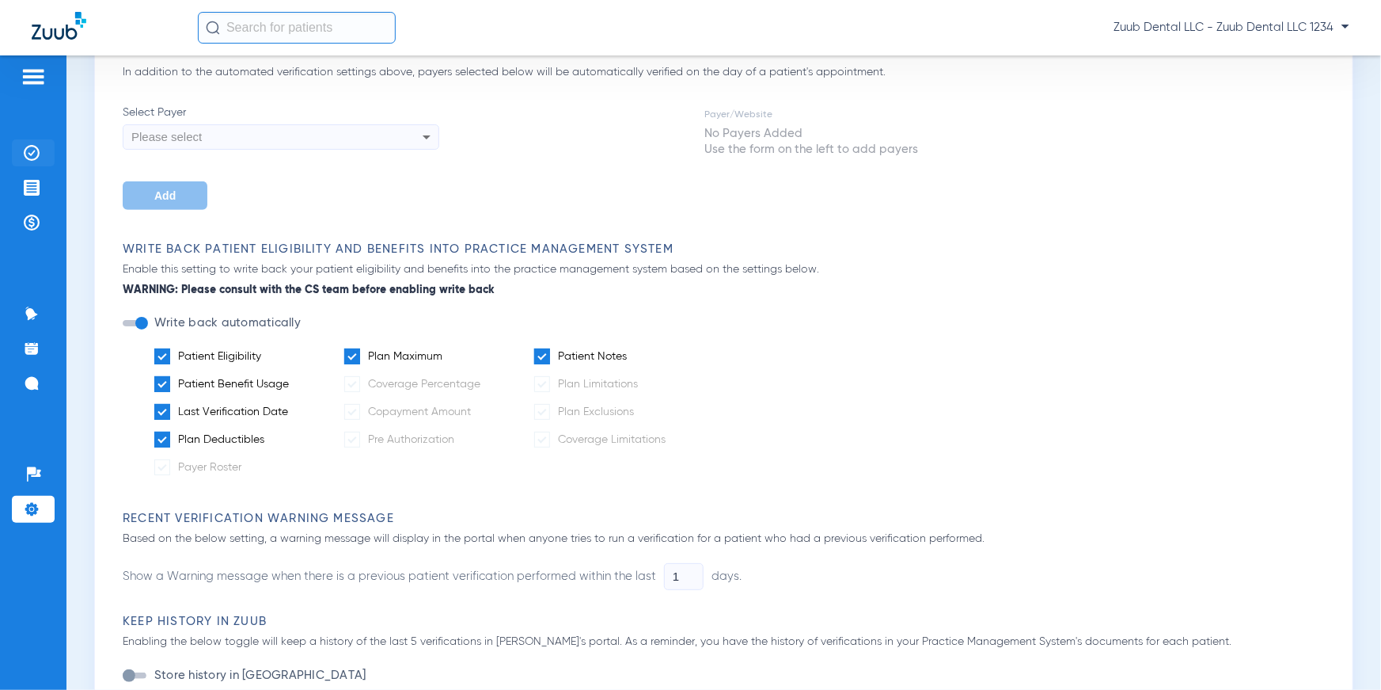
click at [24, 158] on img at bounding box center [32, 153] width 16 height 16
